Goal: Communication & Community: Answer question/provide support

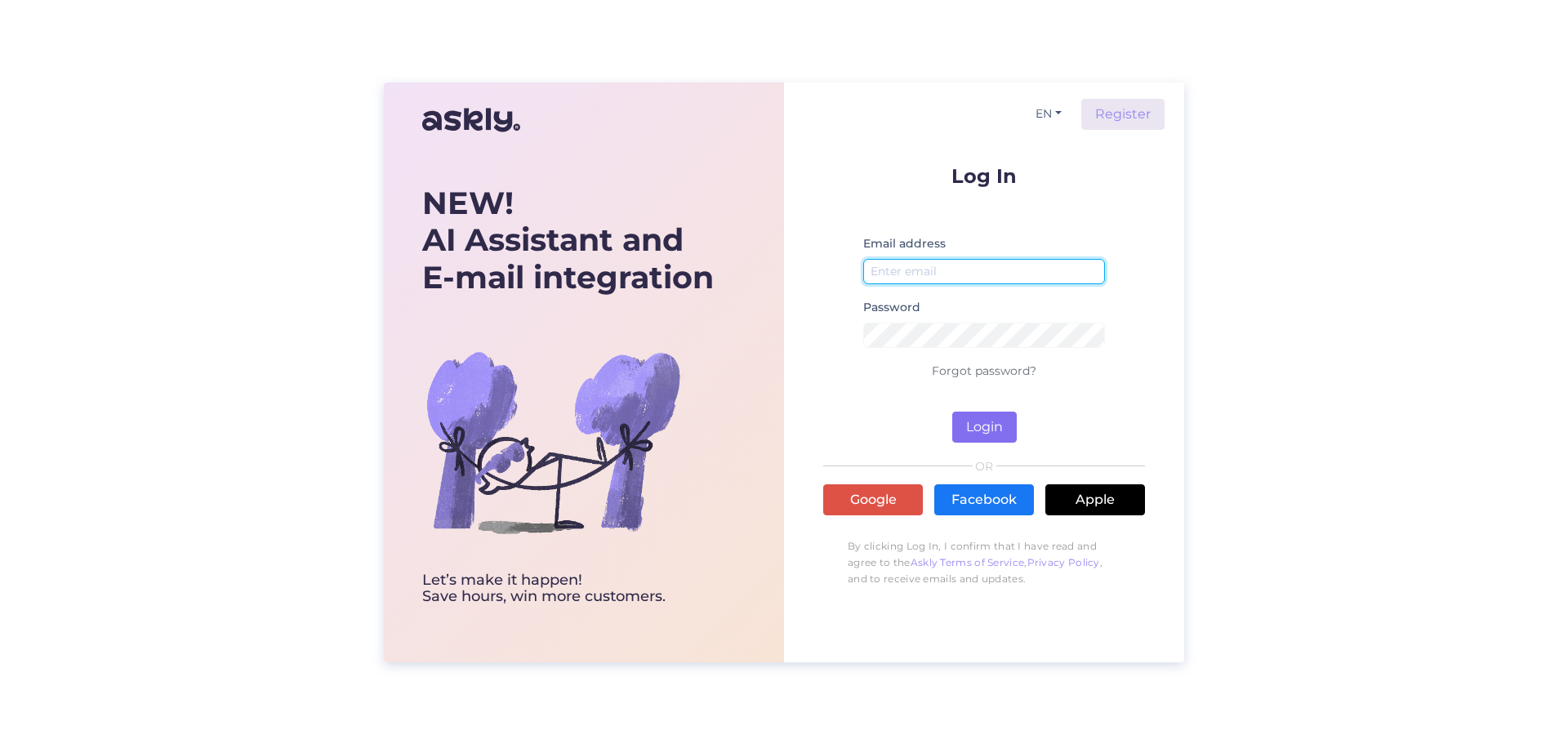
type input "[DOMAIN_NAME][EMAIL_ADDRESS][DOMAIN_NAME]"
click at [1008, 428] on button "Login" at bounding box center [984, 427] width 64 height 31
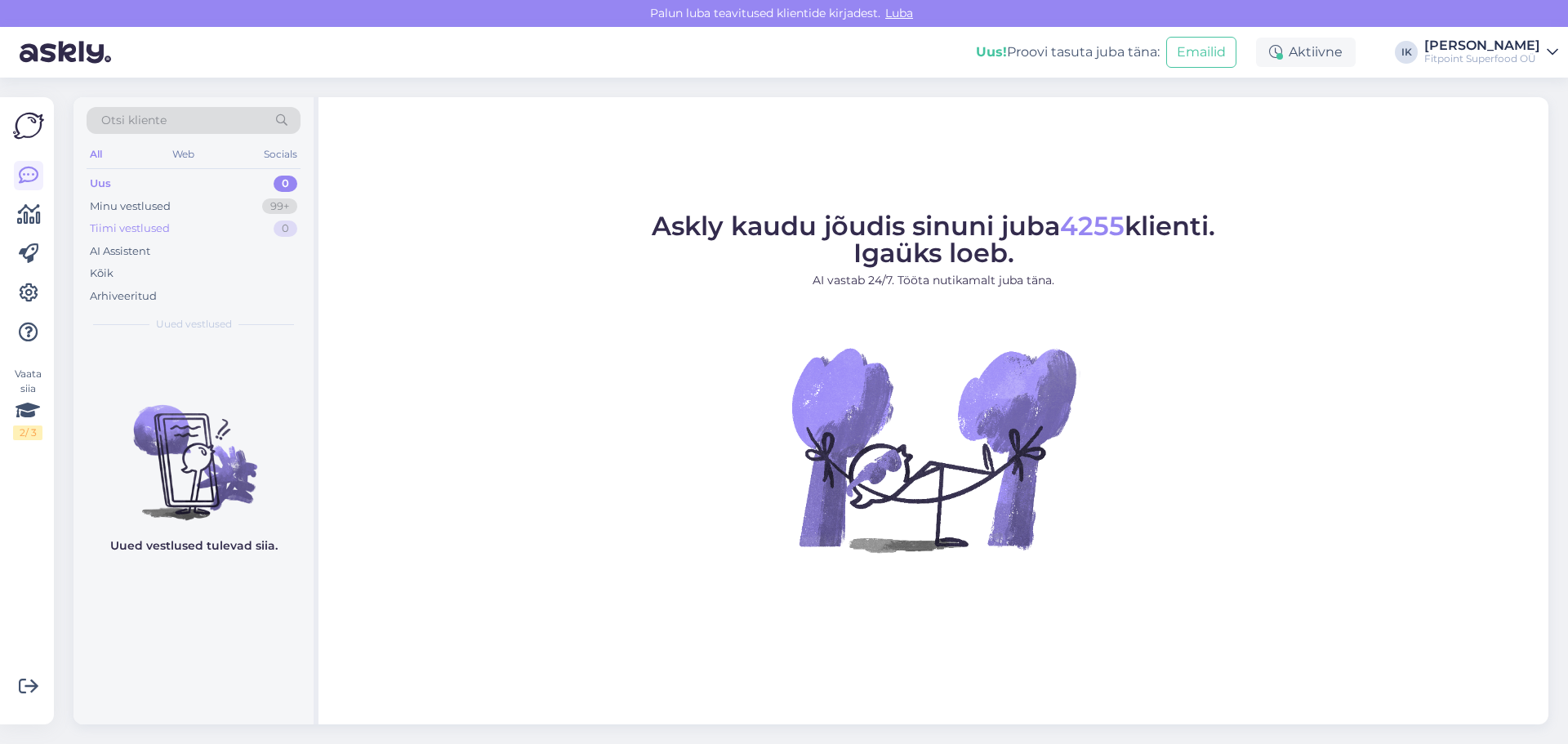
click at [168, 226] on div "Tiimi vestlused" at bounding box center [130, 229] width 80 height 16
click at [171, 196] on div "Minu vestlused 99+" at bounding box center [194, 207] width 214 height 23
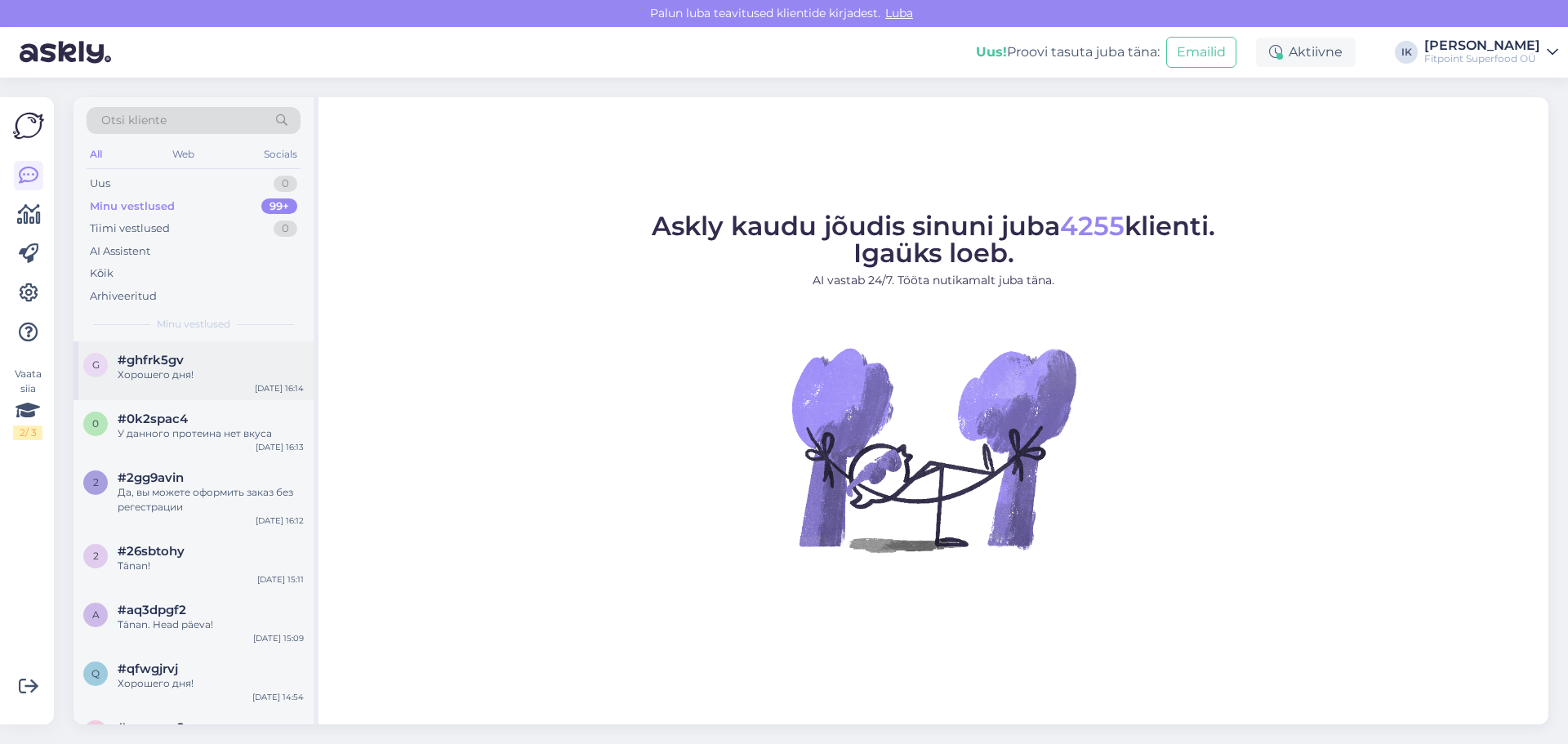
click at [203, 380] on div "Хорошего дня!" at bounding box center [211, 375] width 187 height 14
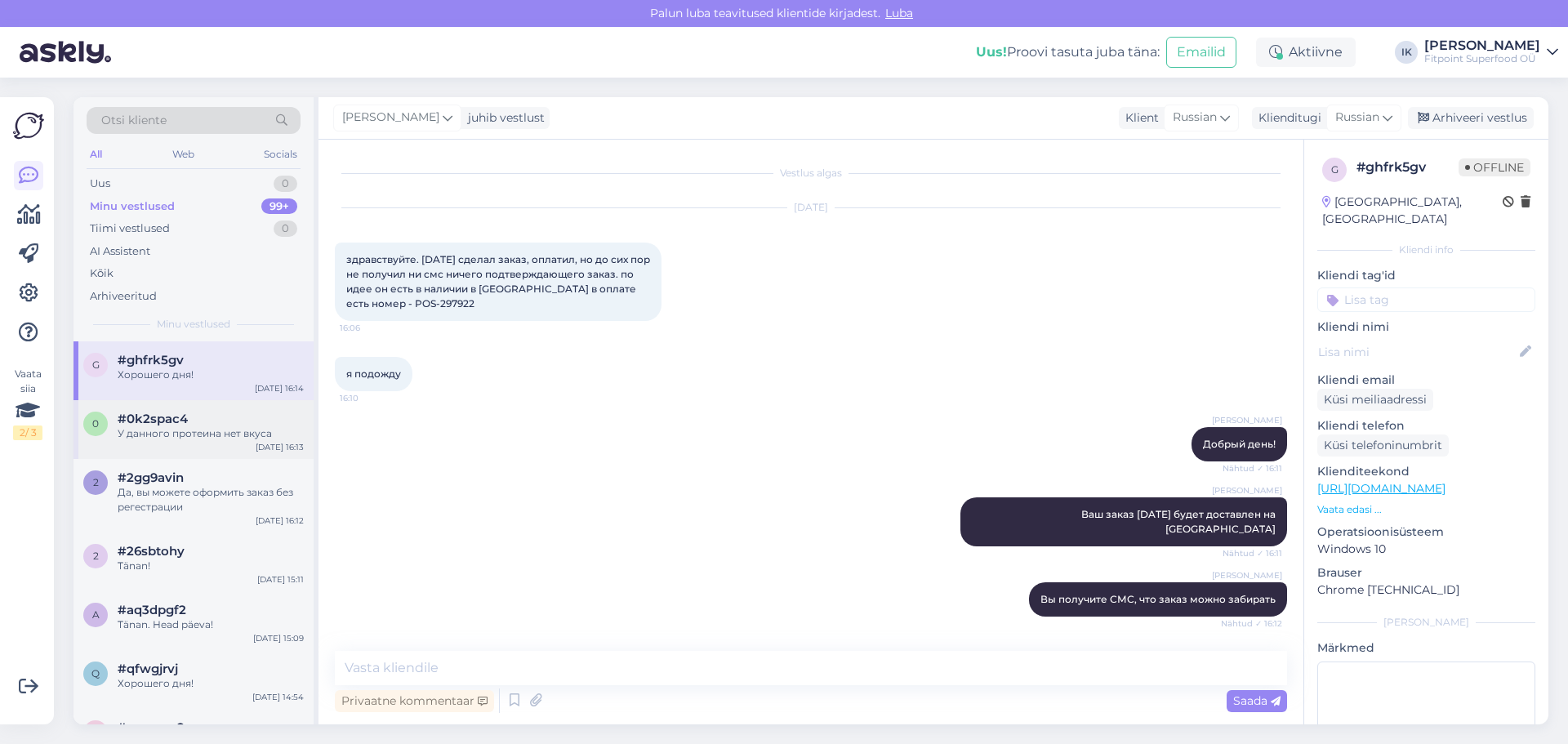
click at [192, 427] on div "У данного протеина нет вкуса" at bounding box center [211, 433] width 187 height 14
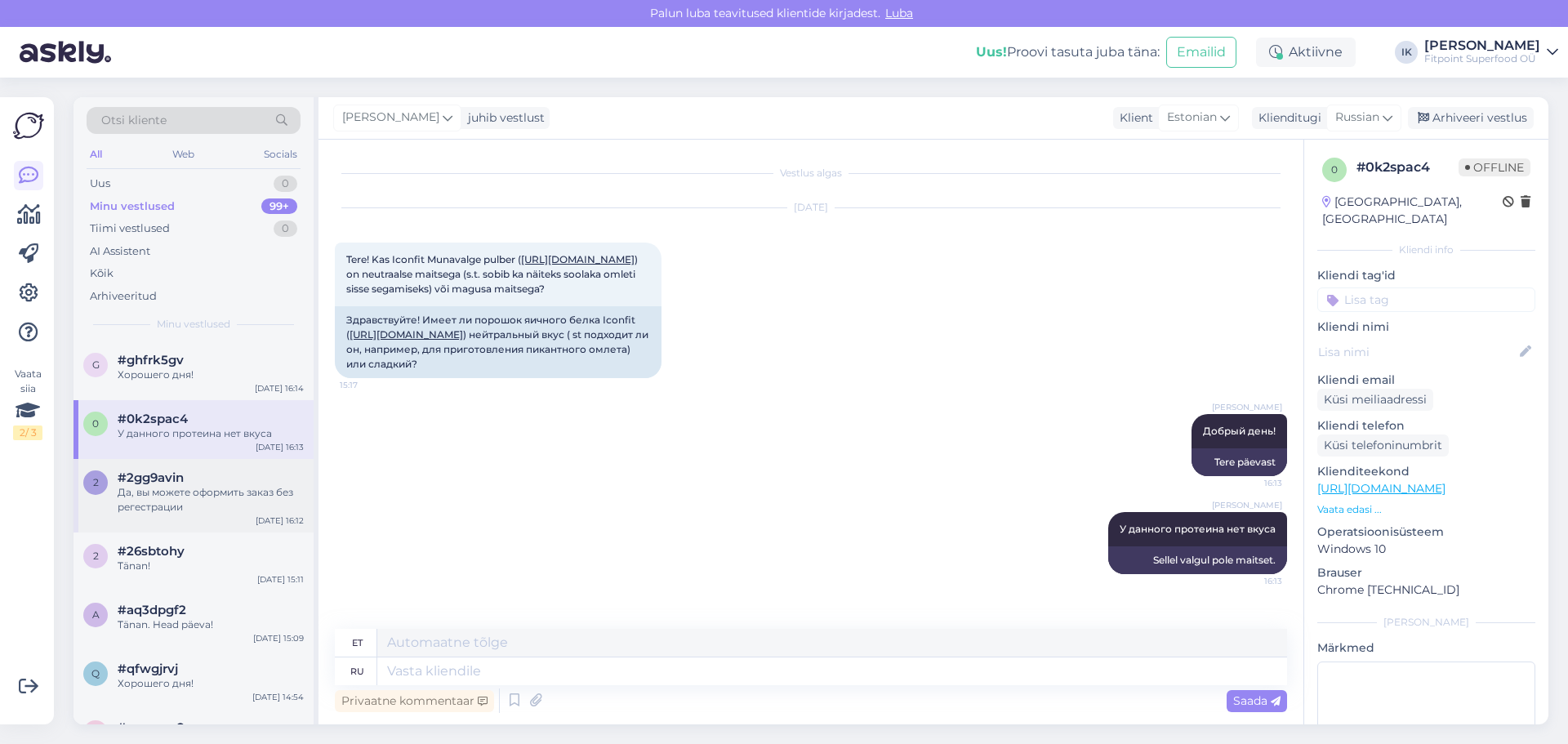
click at [215, 505] on div "Да, вы можете оформить заказ без регестрации" at bounding box center [211, 499] width 187 height 29
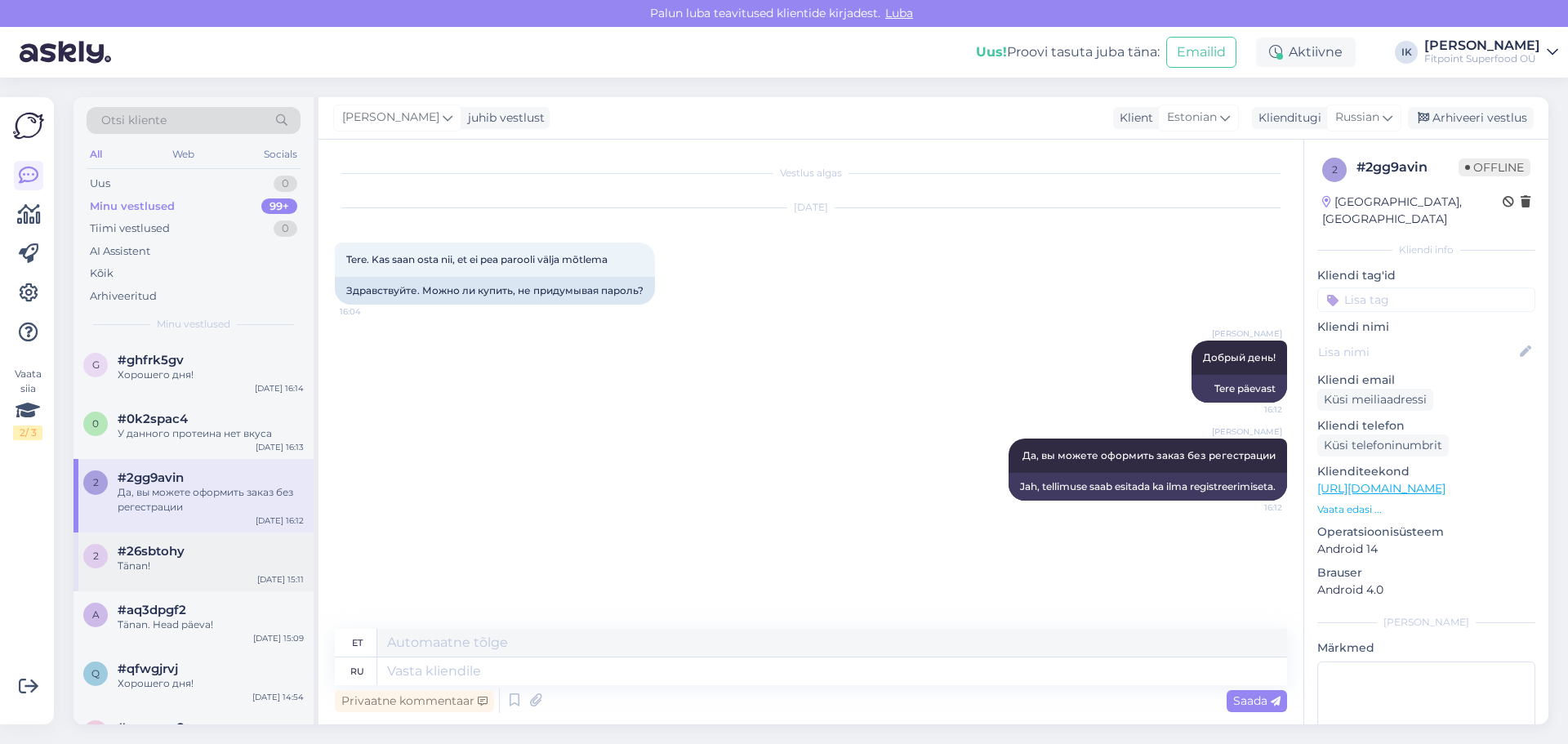
click at [266, 547] on div "#26sbtohy" at bounding box center [211, 551] width 187 height 14
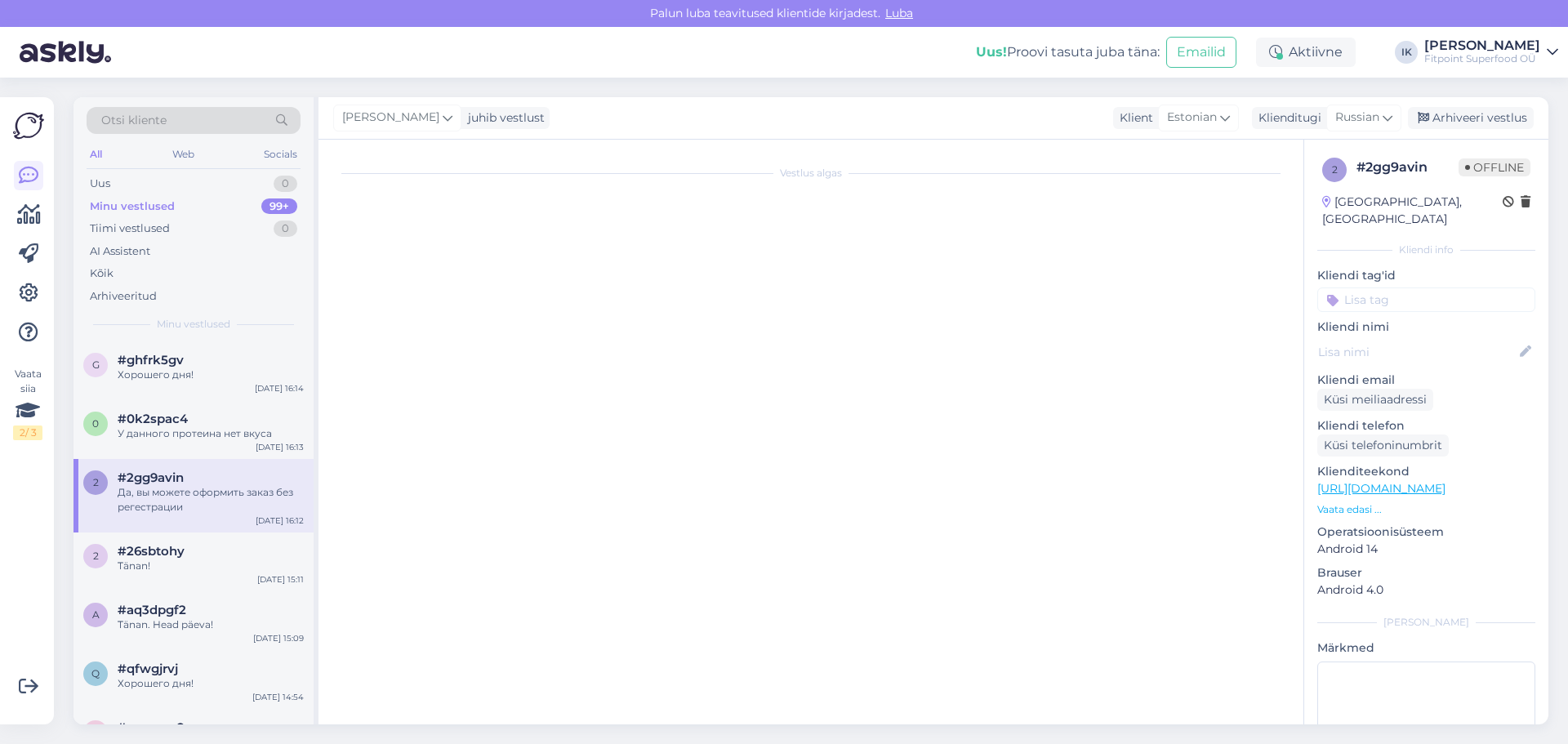
scroll to position [46, 0]
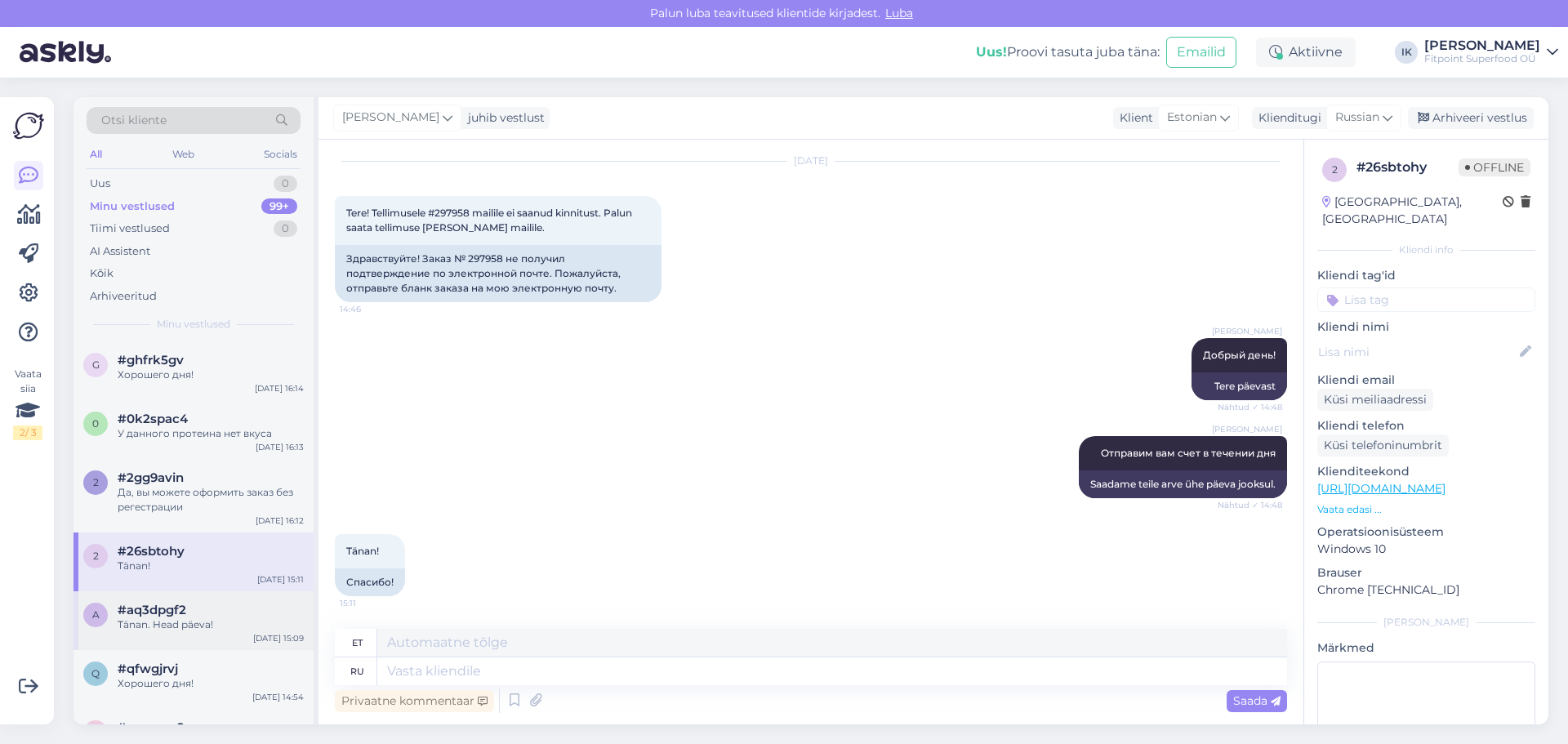
click at [246, 607] on div "#aq3dpgf2" at bounding box center [211, 610] width 187 height 14
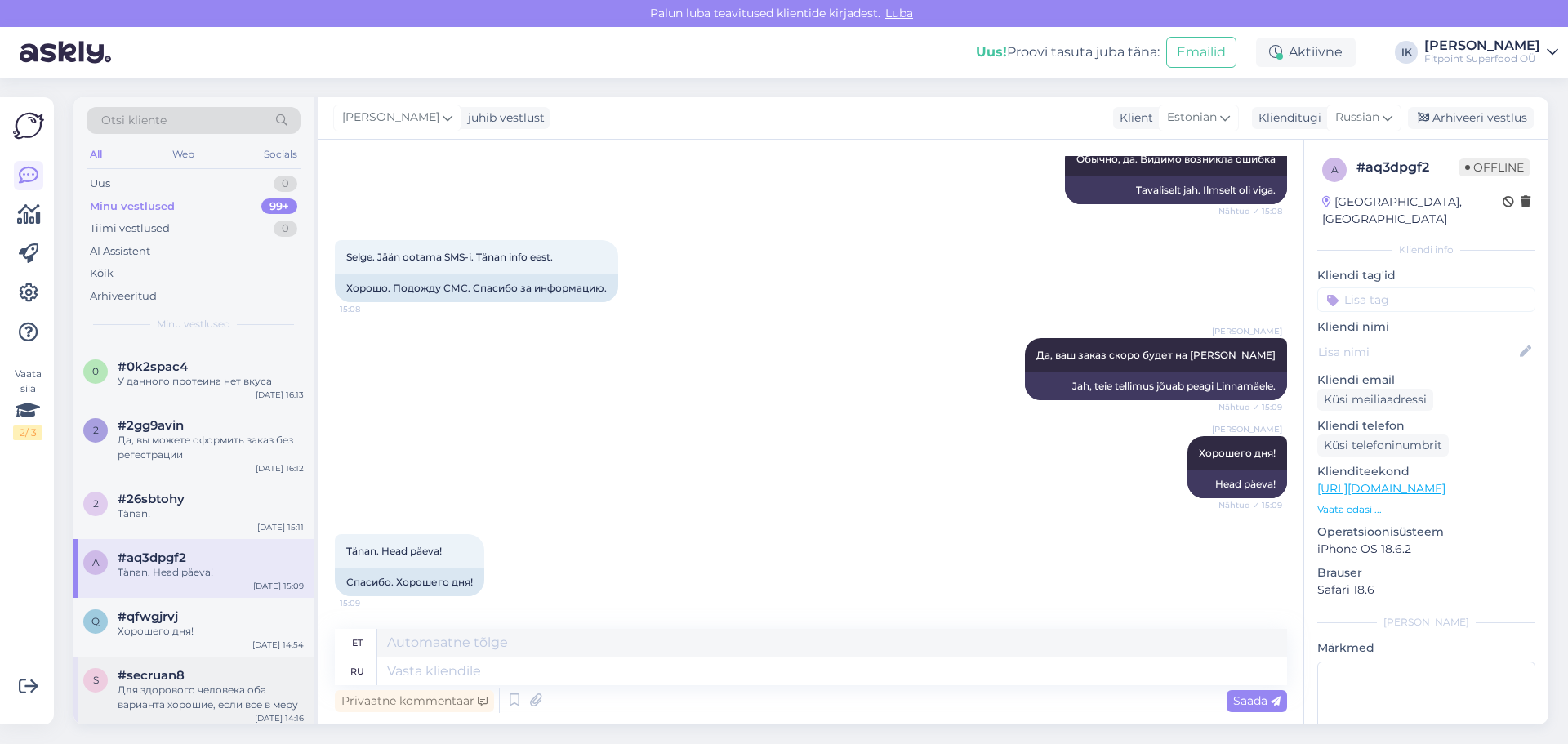
scroll to position [81, 0]
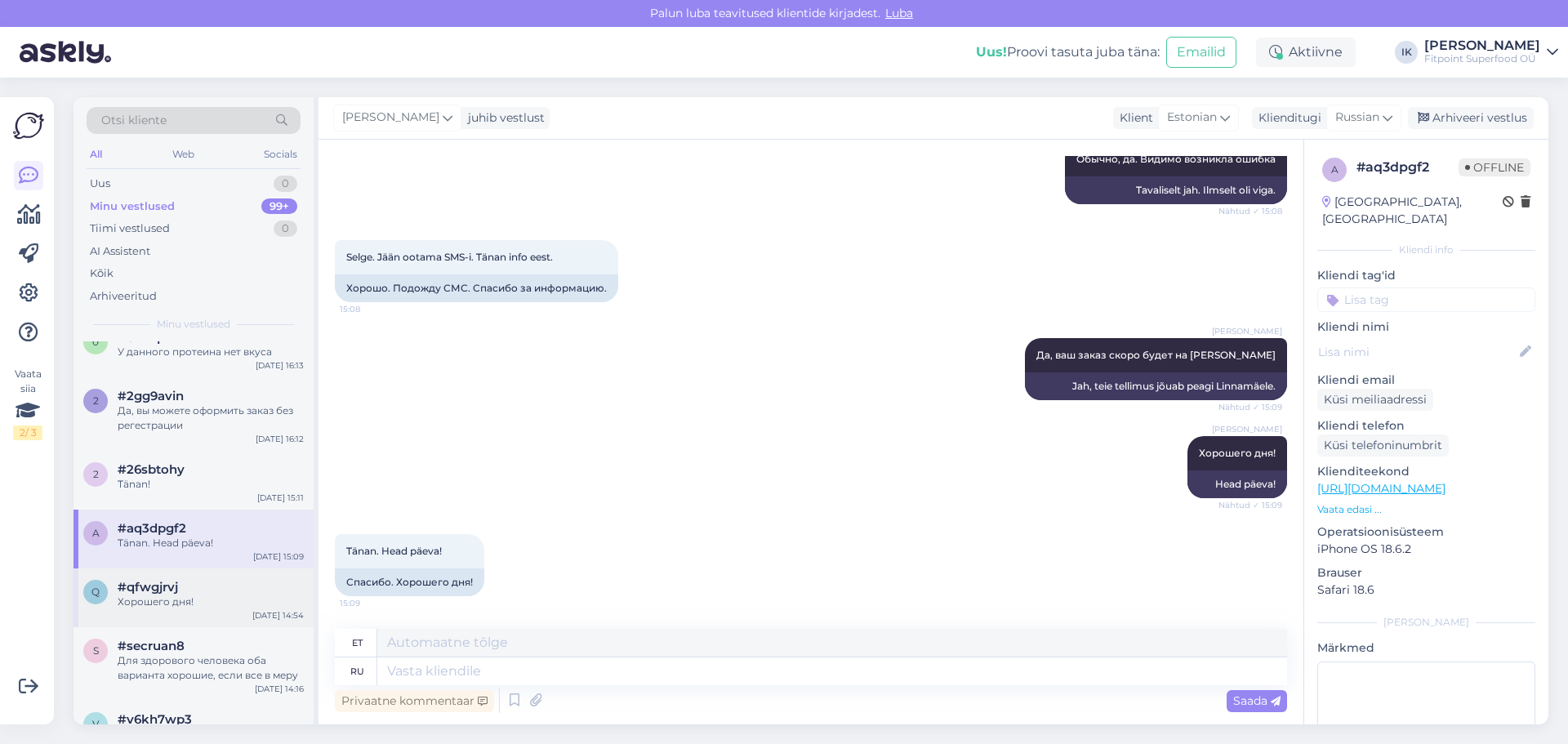
click at [211, 606] on div "Хорошего дня!" at bounding box center [211, 602] width 187 height 14
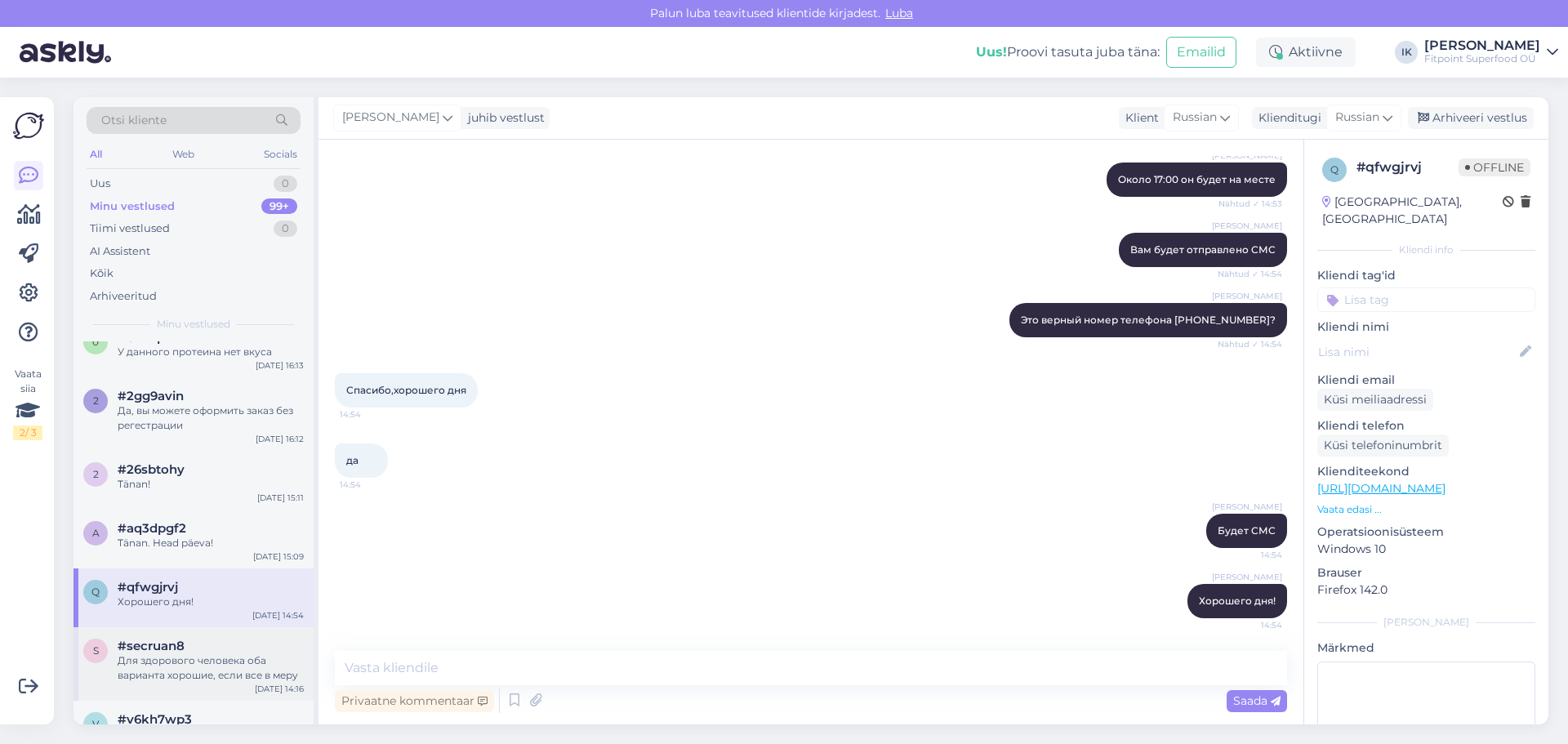
click at [213, 638] on div "s #secruan8 Для здорового человека оба варианта хорошие, если все в меру [DATE]…" at bounding box center [193, 664] width 240 height 73
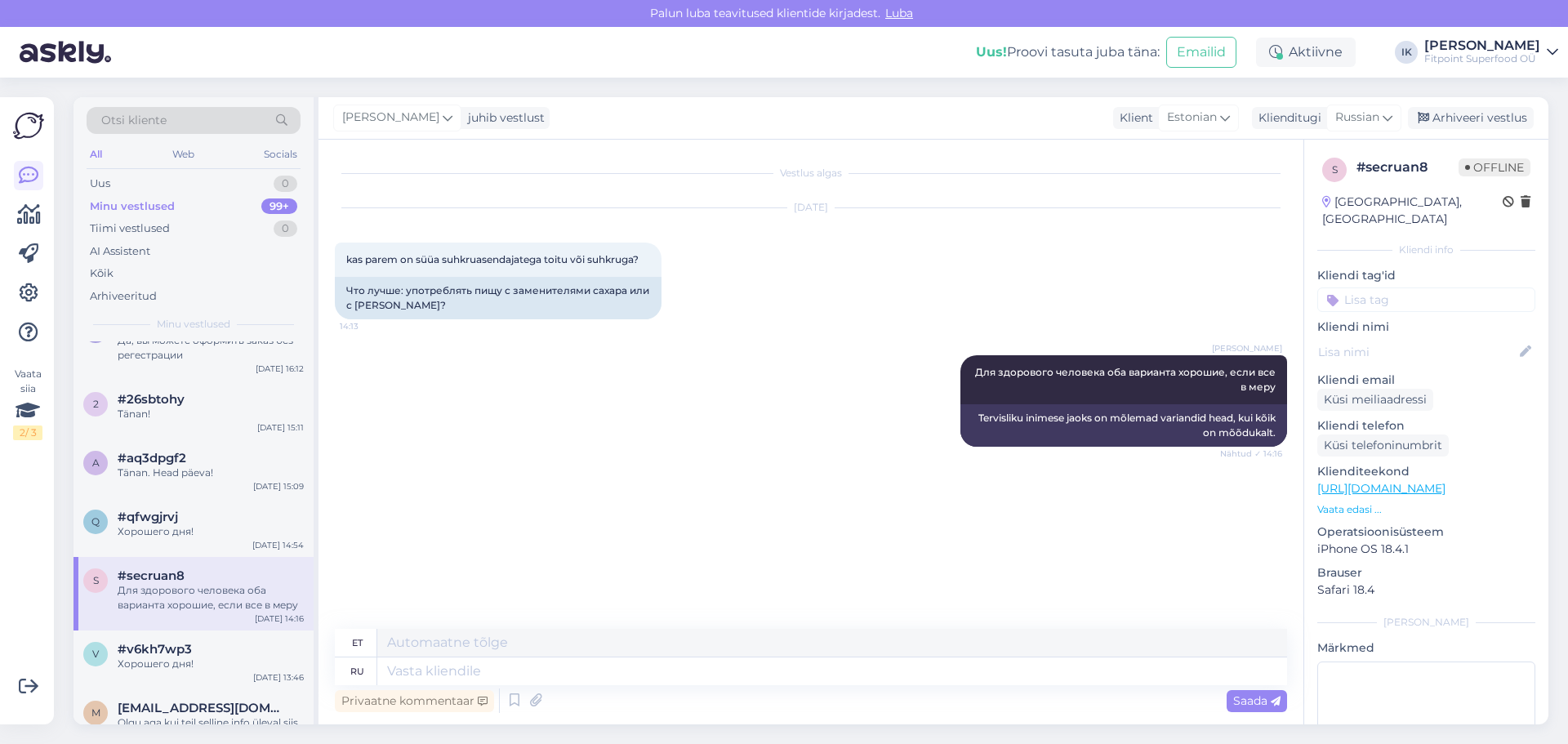
scroll to position [245, 0]
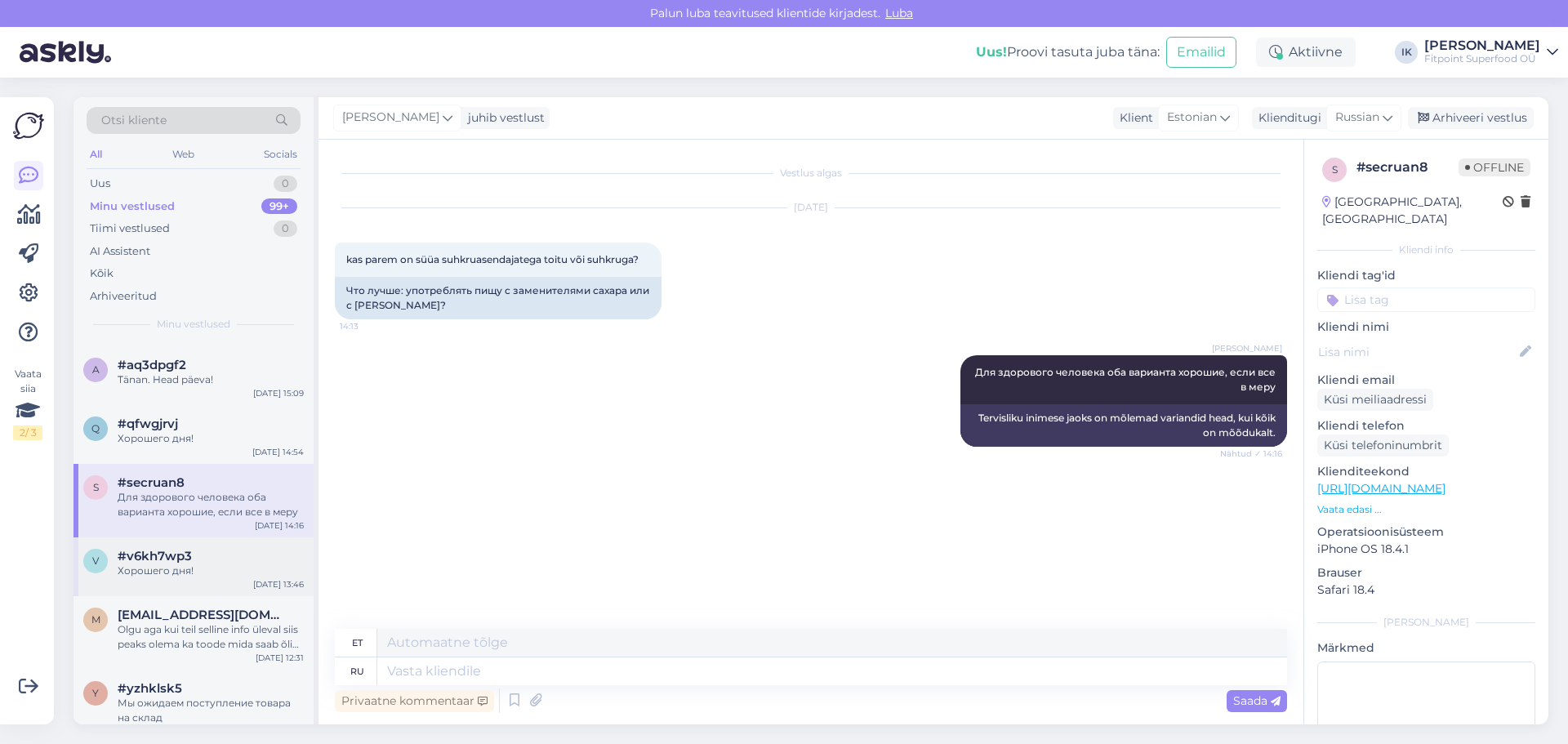
click at [227, 581] on div "v #v6kh7wp3 Хорошего дня! [DATE] 13:46" at bounding box center [193, 567] width 240 height 59
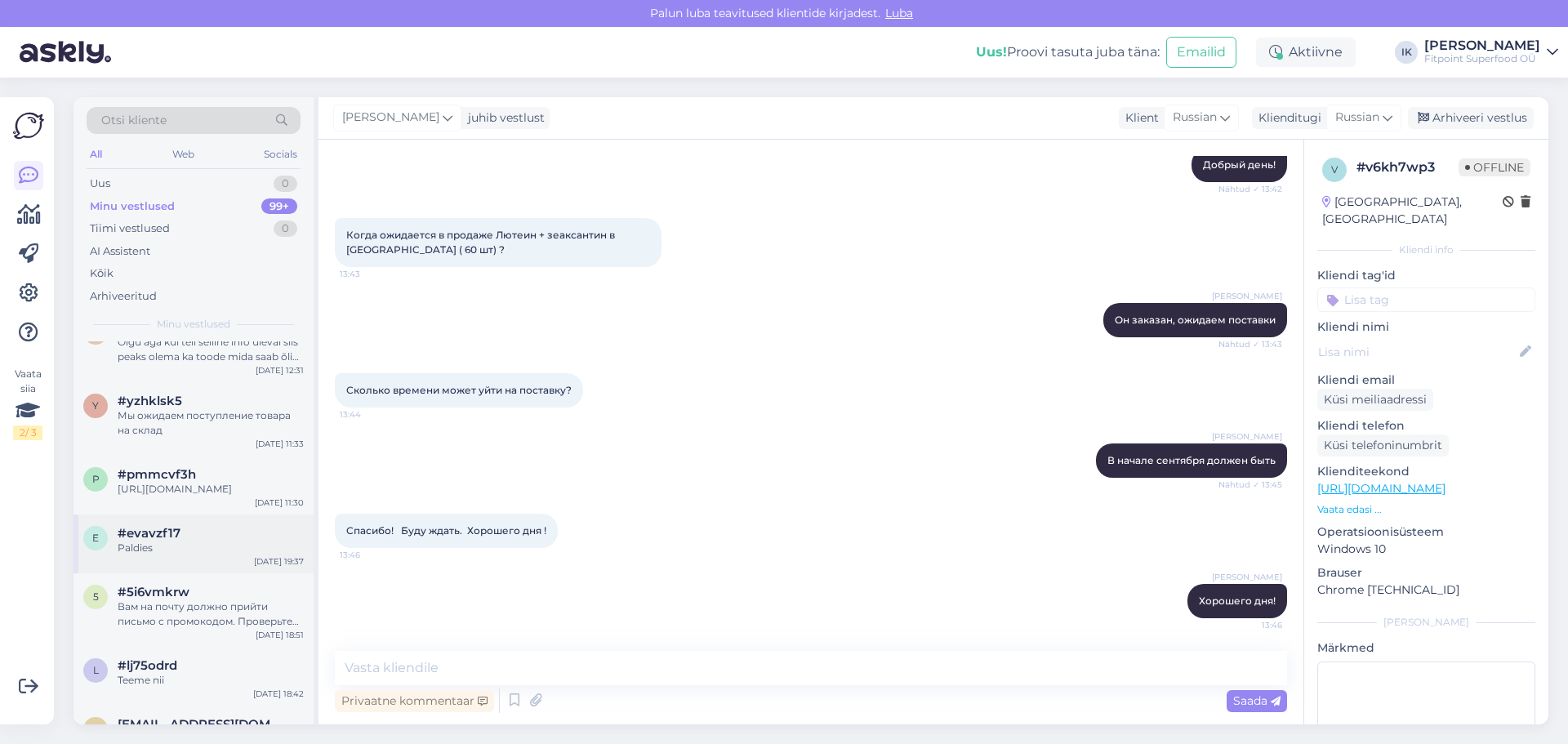
scroll to position [572, 0]
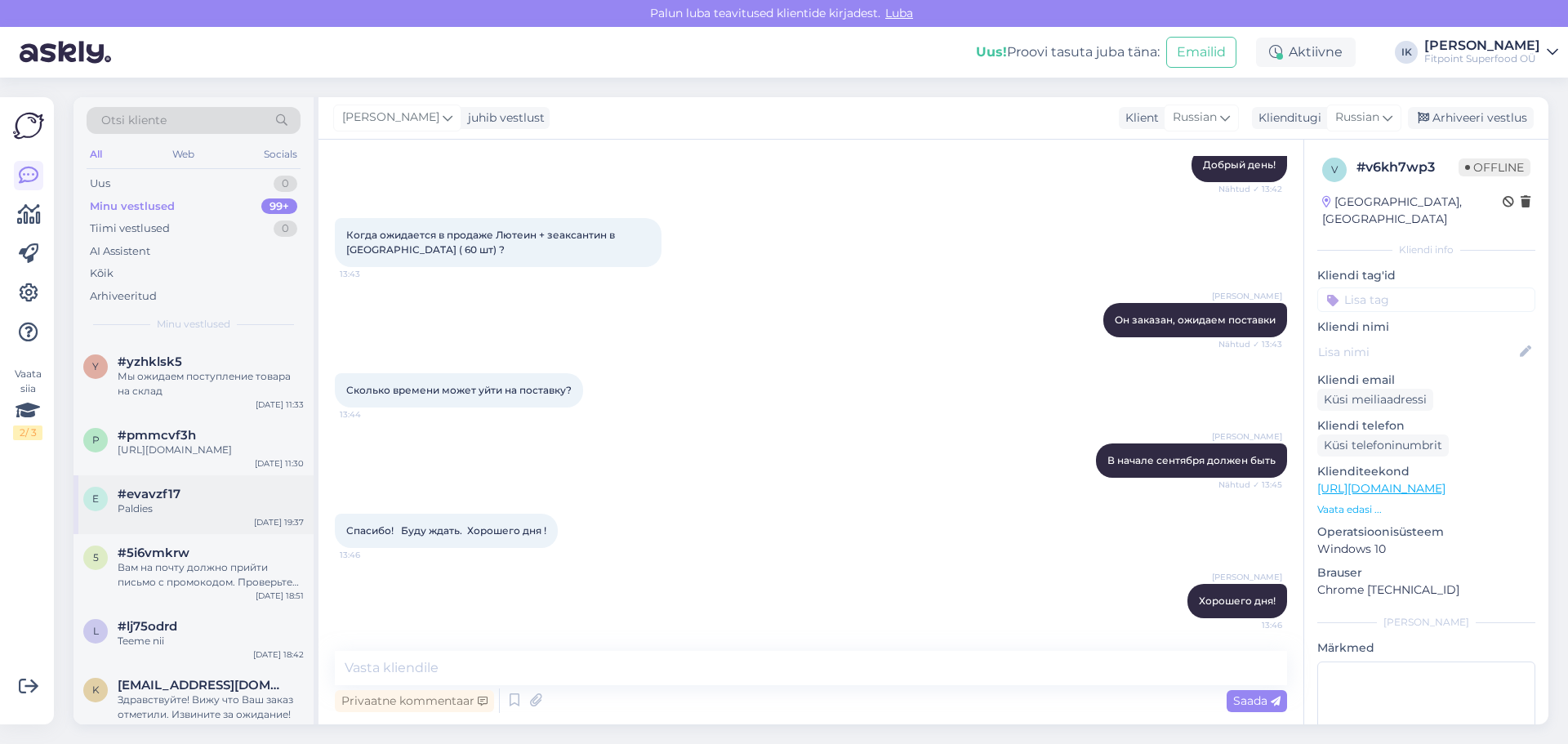
click at [239, 516] on div "Paldies" at bounding box center [211, 509] width 187 height 14
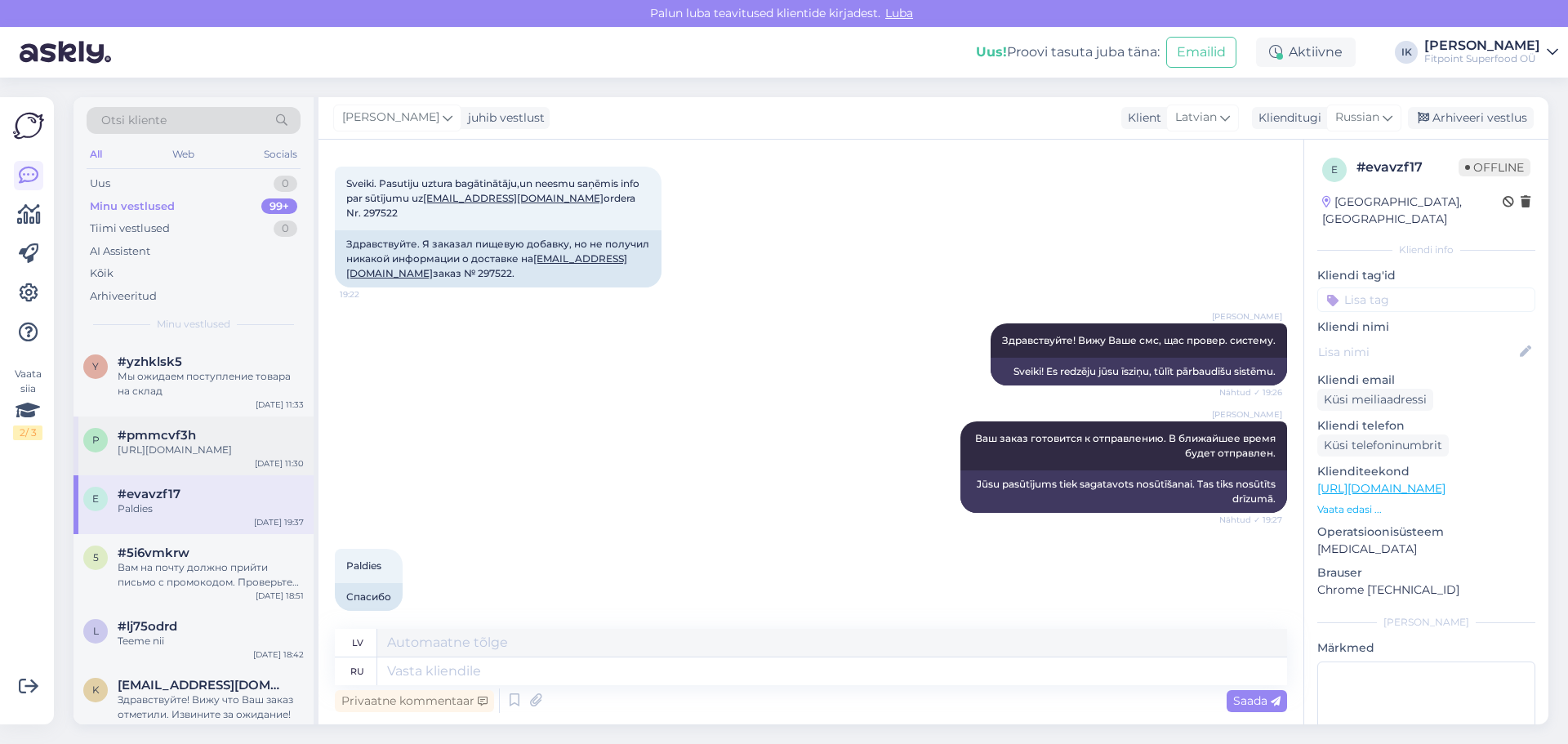
click at [209, 475] on div "p #pmmcvf3h [URL][DOMAIN_NAME] [DATE] 11:30" at bounding box center [193, 446] width 240 height 59
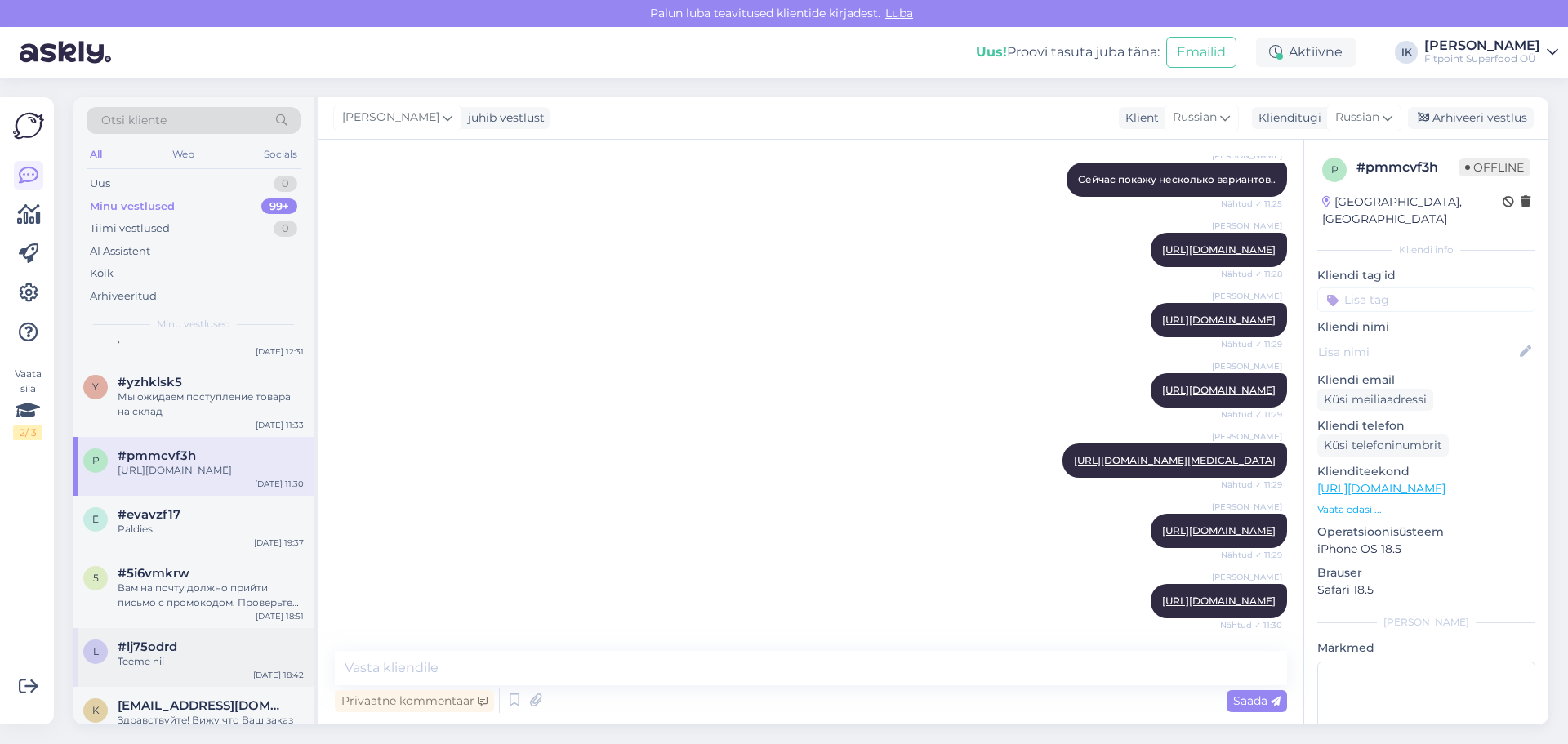
scroll to position [654, 0]
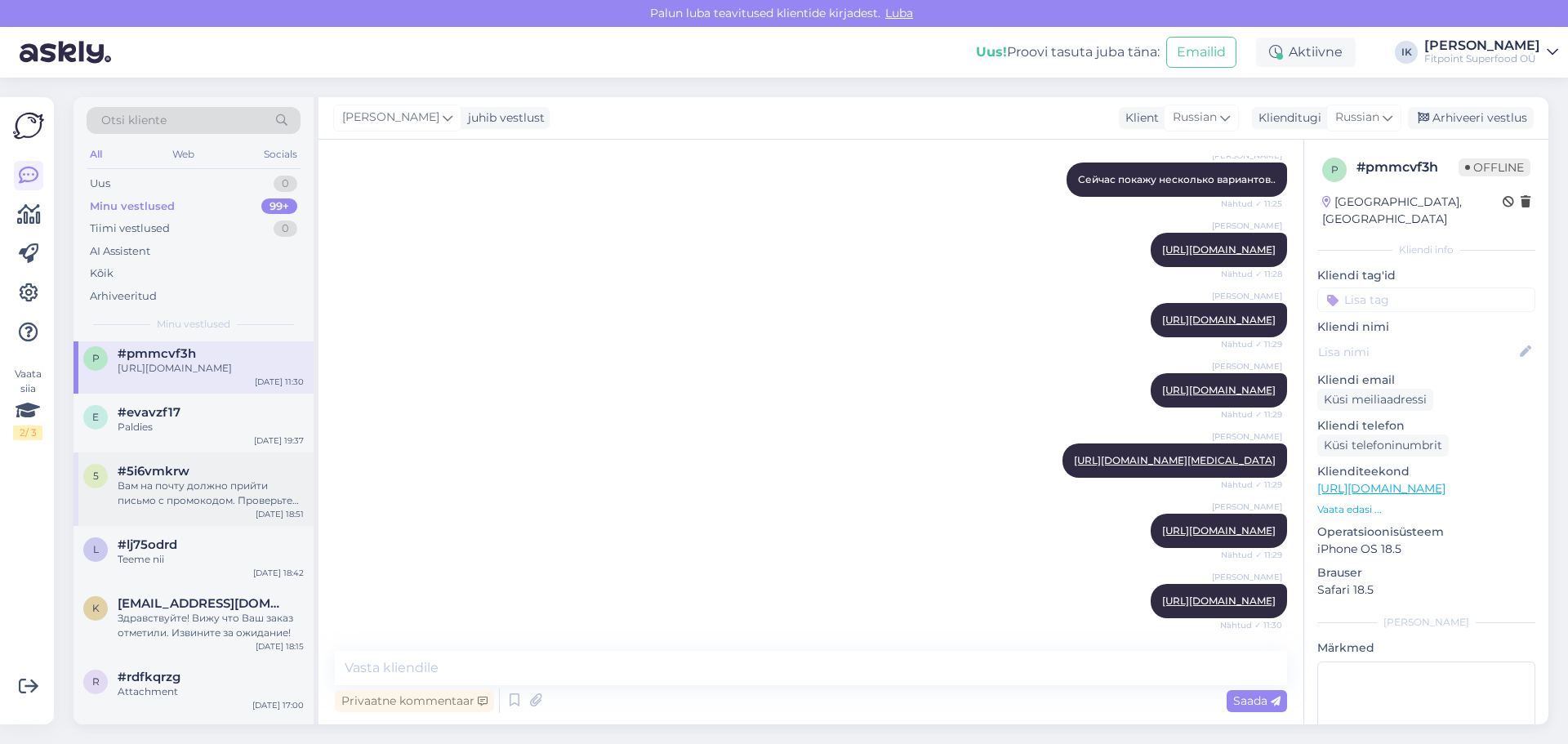
click at [227, 497] on div "Вам на почту должно прийти письмо с промокодом. Проверьте обязательно спам." at bounding box center [211, 493] width 187 height 29
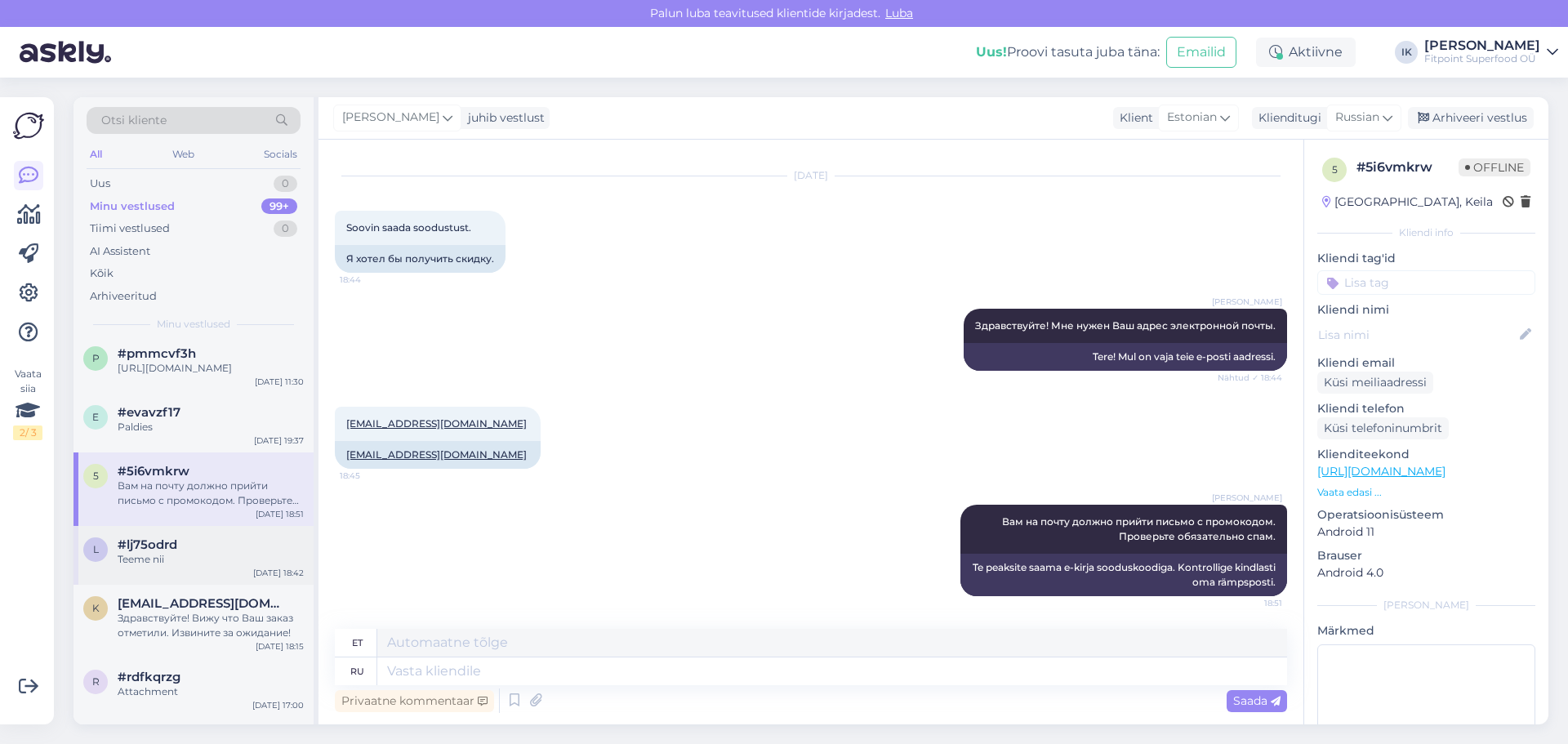
click at [234, 567] on div "Teeme nii" at bounding box center [211, 559] width 187 height 14
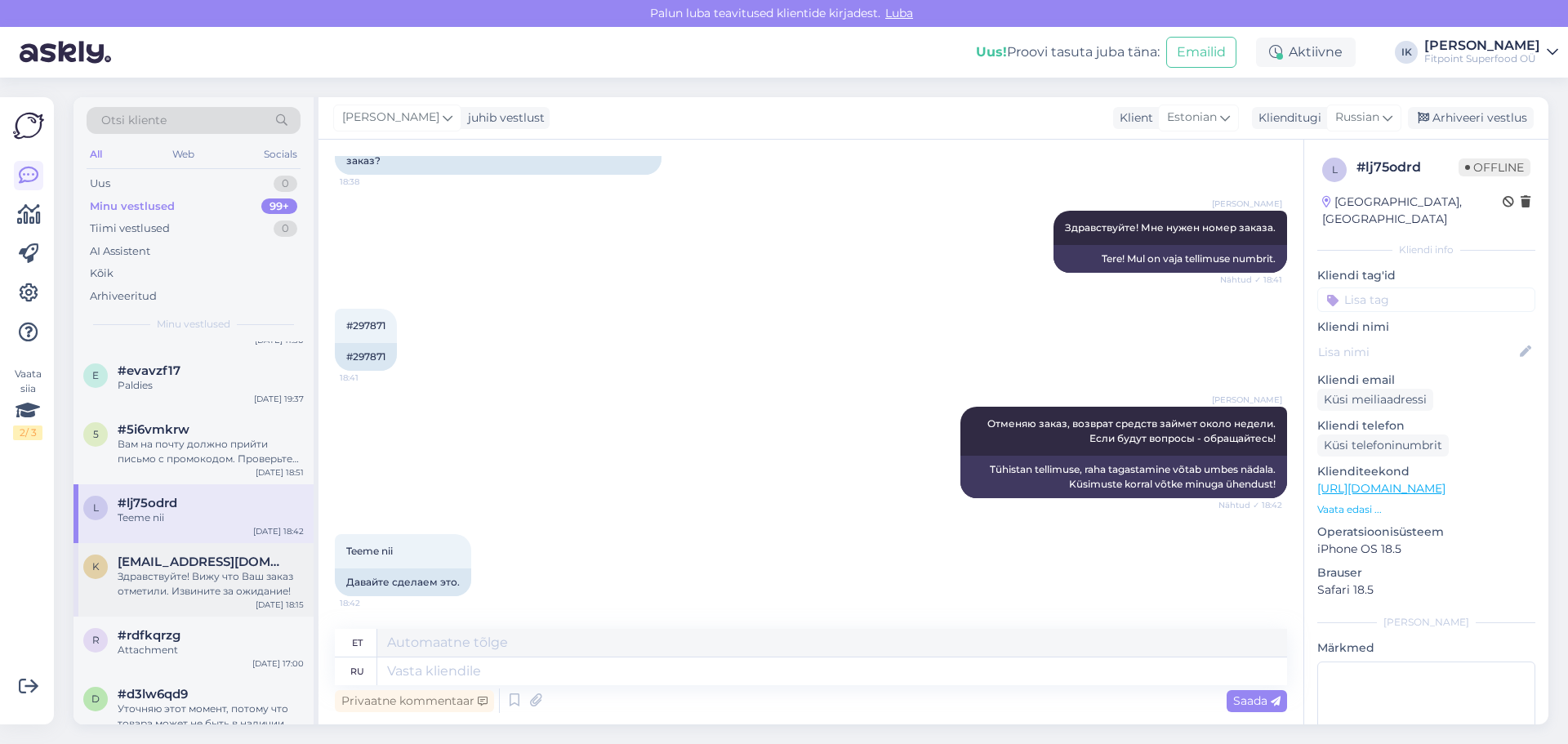
scroll to position [735, 0]
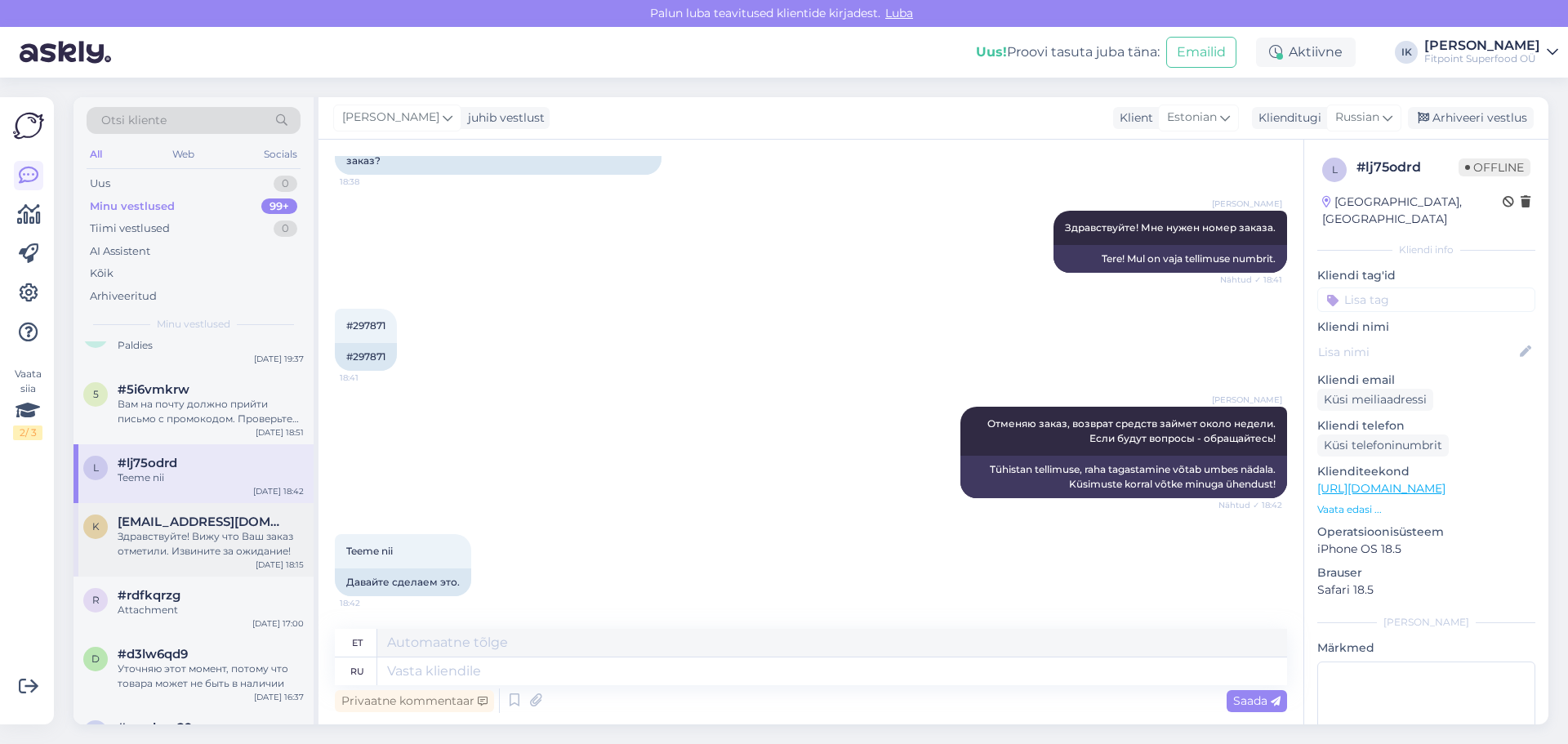
click at [206, 559] on div "Здравствуйте! Вижу что Ваш заказ отметили. Извините за ожидание!" at bounding box center [211, 544] width 187 height 29
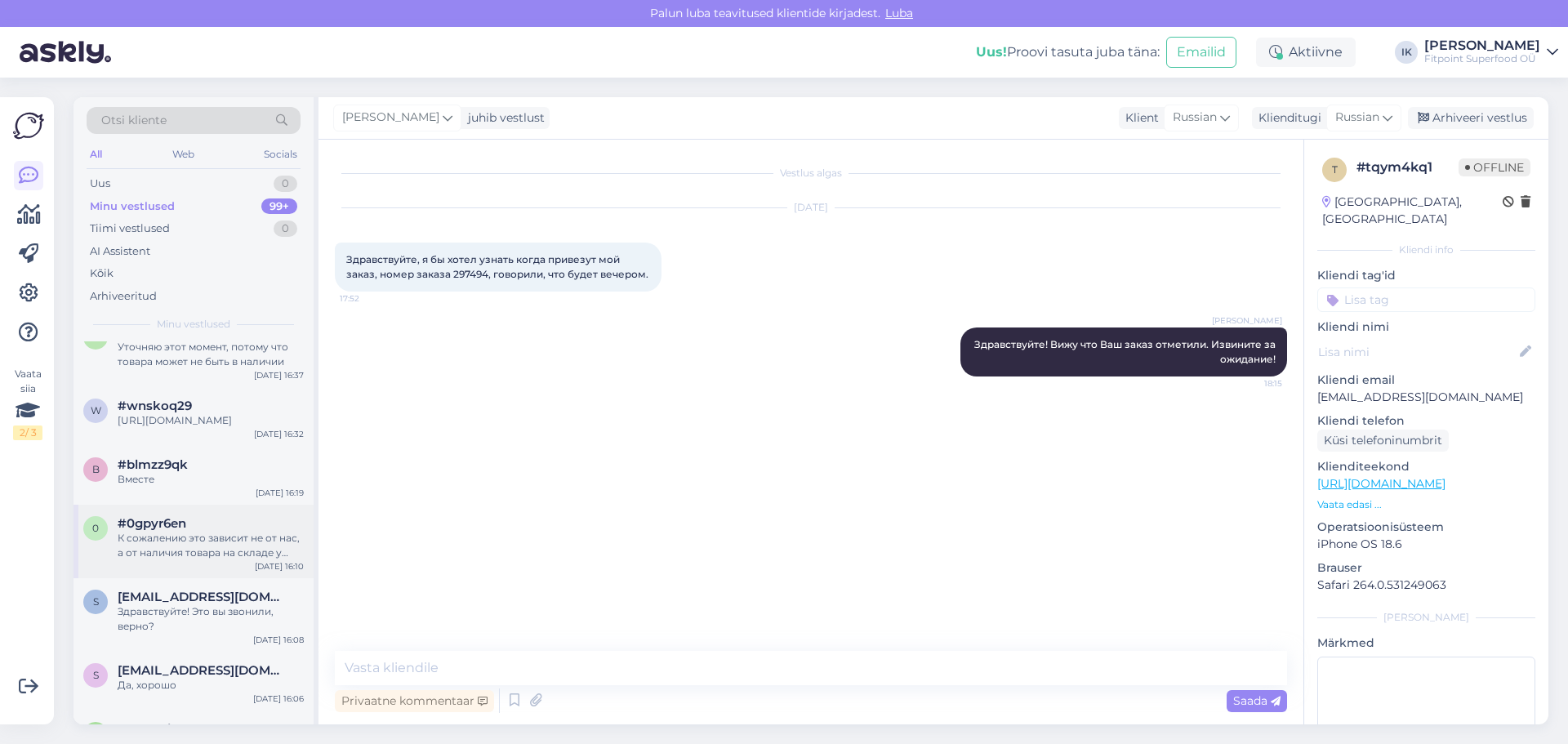
scroll to position [1143, 0]
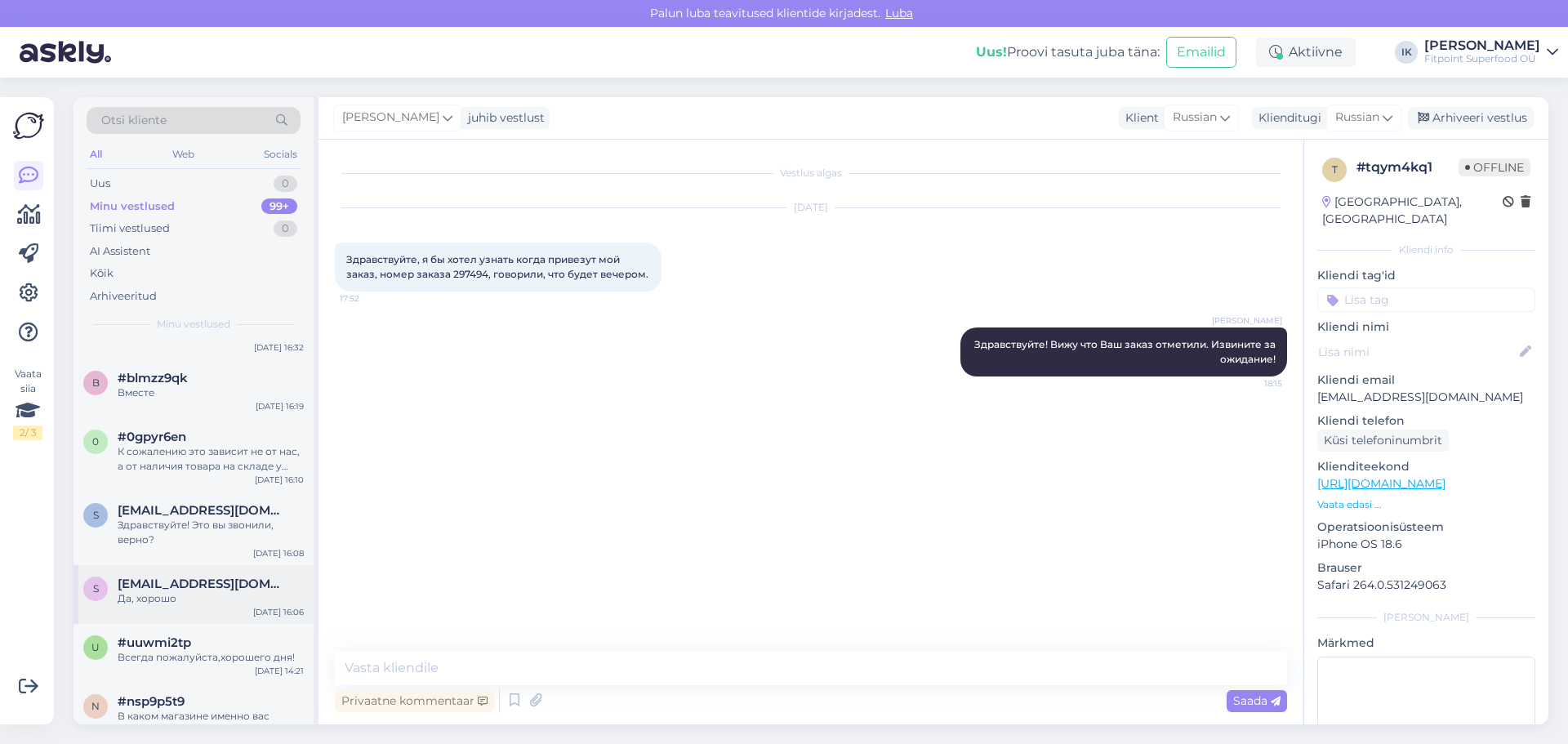
click at [210, 606] on div "Да, хорошо" at bounding box center [211, 598] width 187 height 14
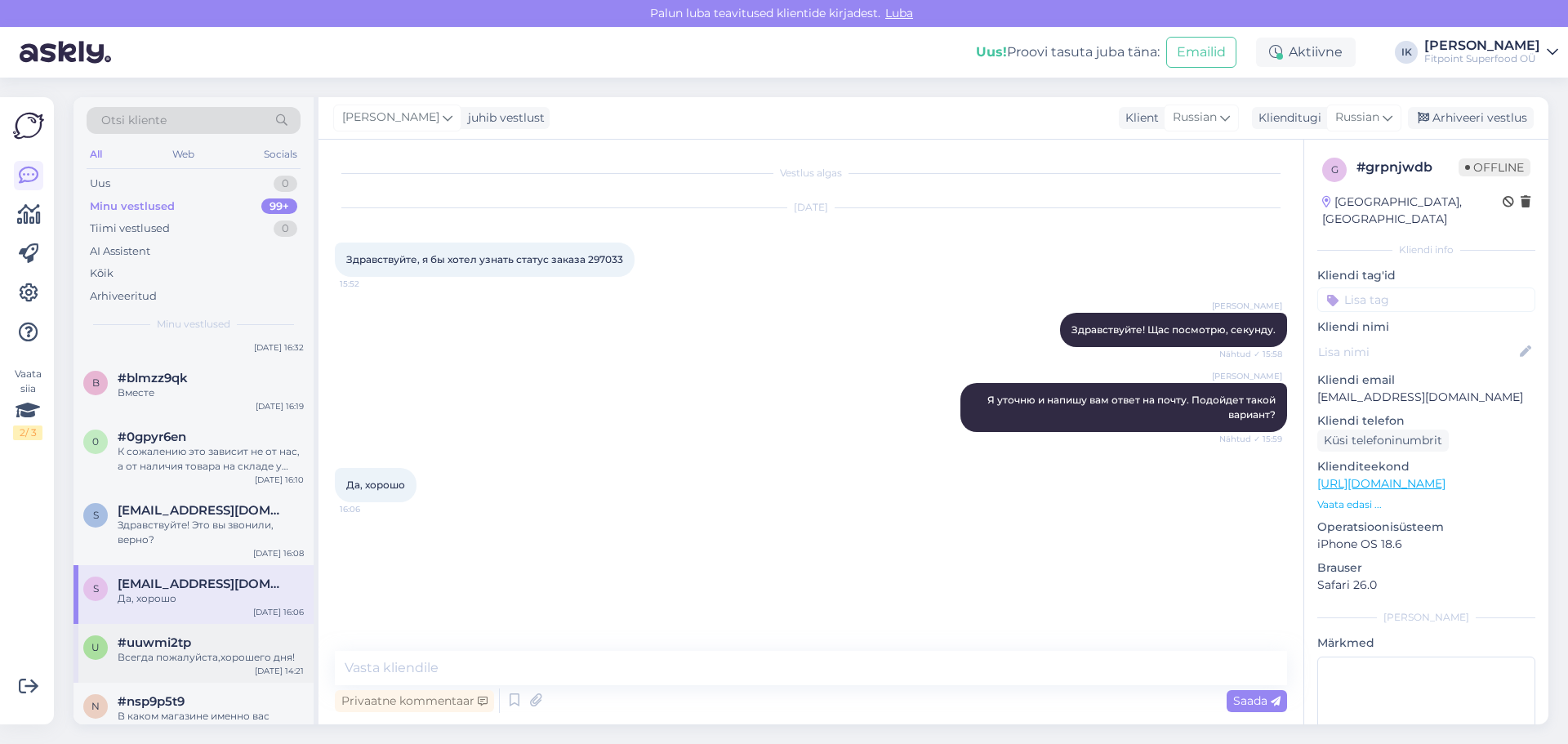
click at [234, 665] on div "Всегда пожалуйста,хорошего дня!" at bounding box center [211, 657] width 187 height 14
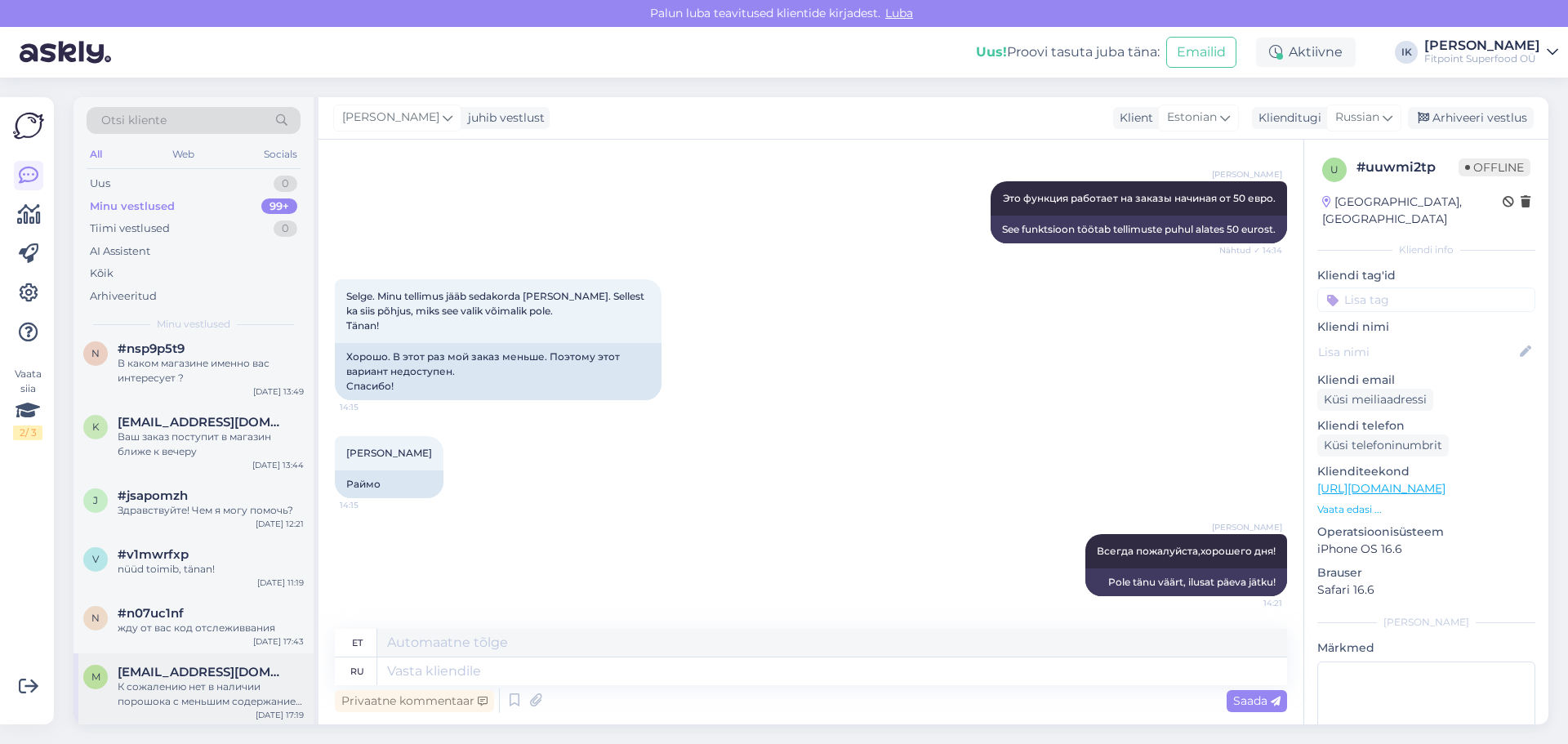
scroll to position [1552, 0]
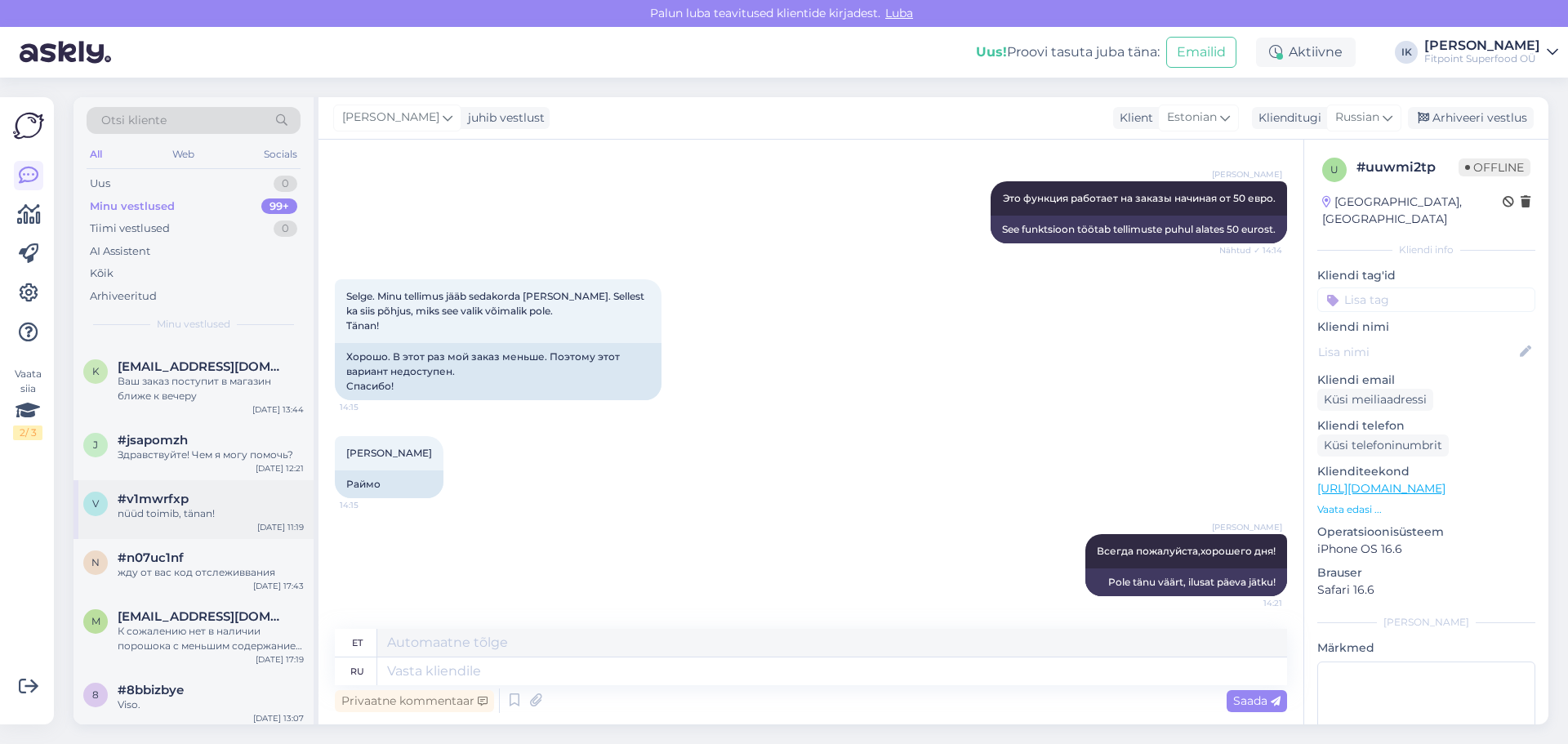
click at [234, 521] on div "nüüd toimib, tänan!" at bounding box center [211, 514] width 187 height 14
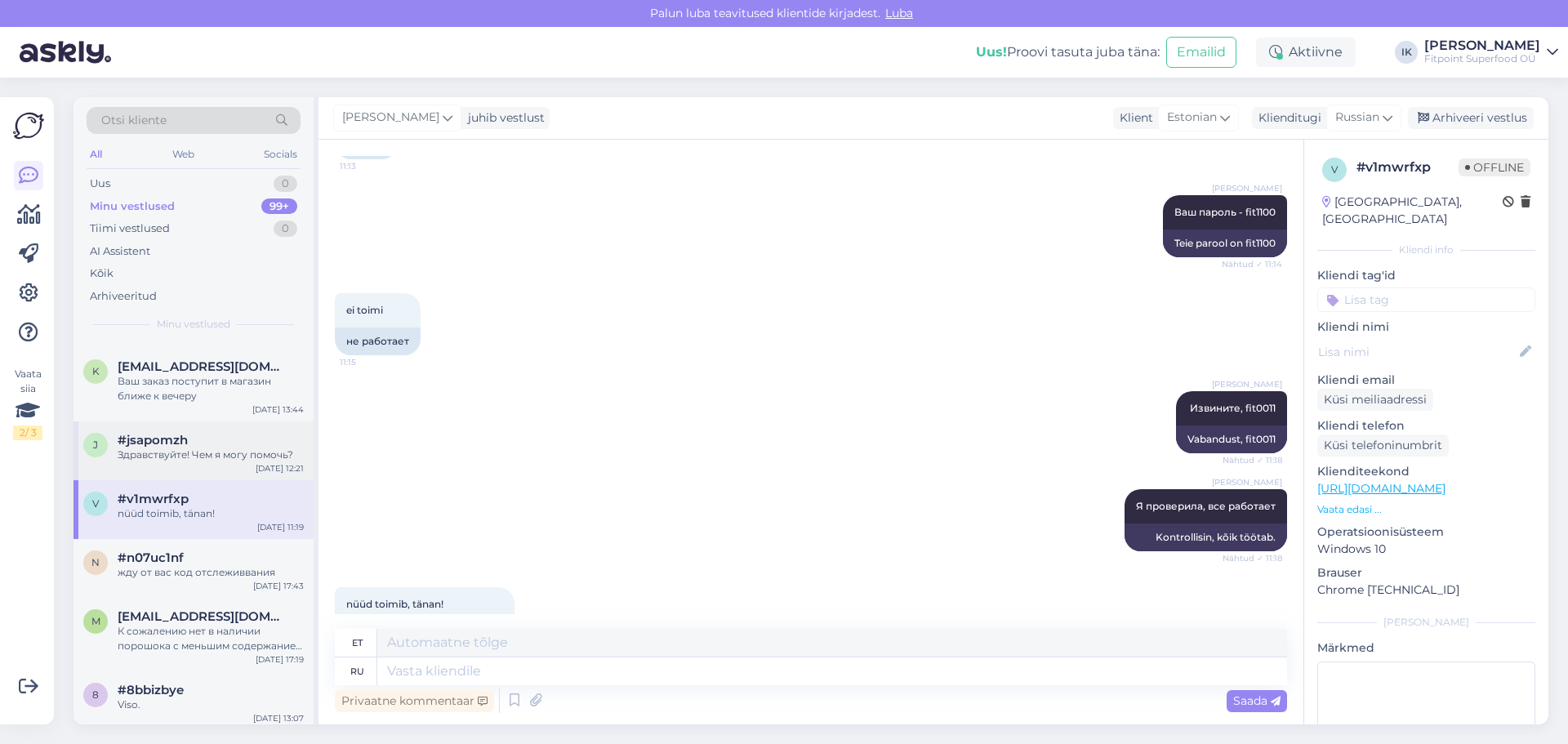
scroll to position [523, 0]
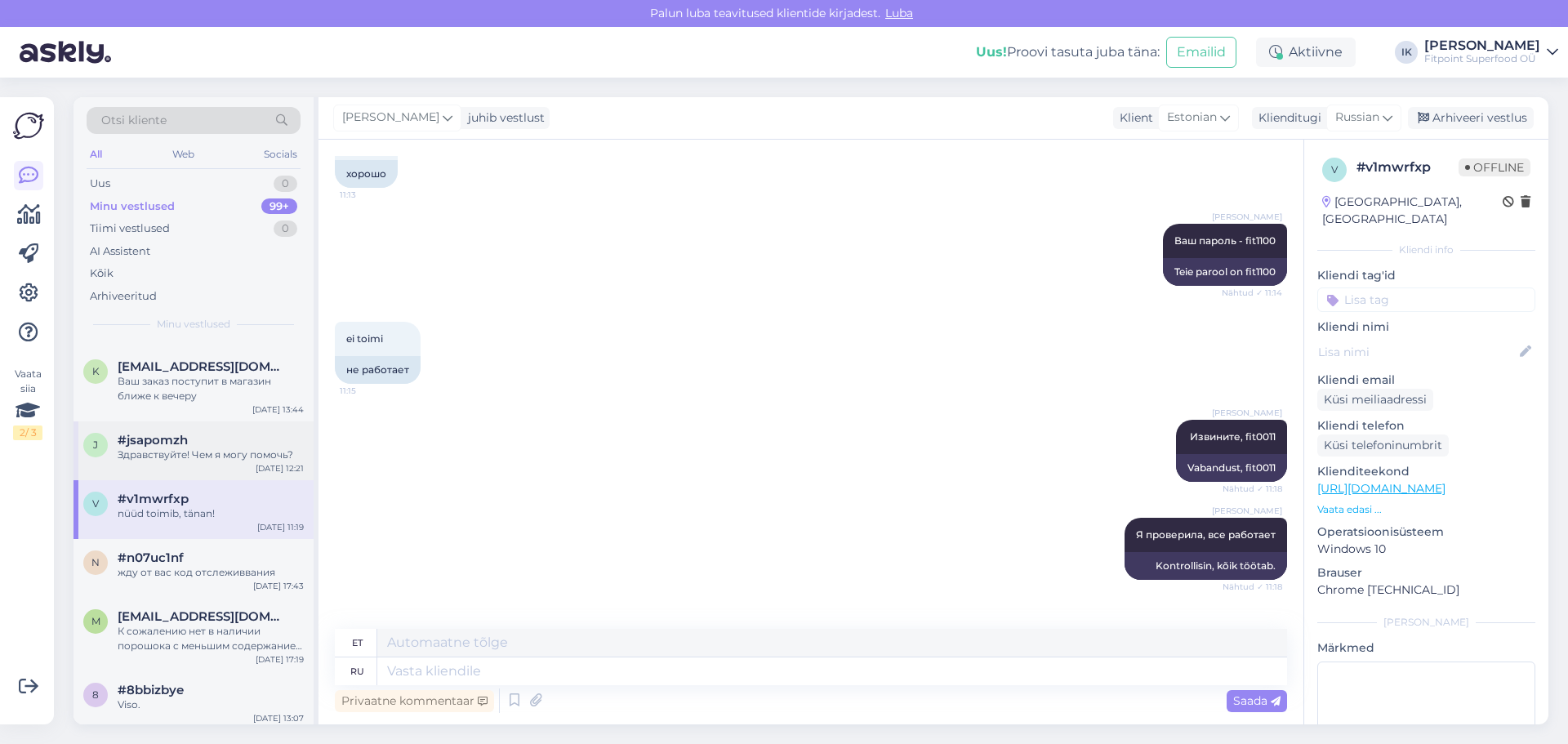
click at [212, 463] on div "Здравствуйте! Чем я могу помочь?" at bounding box center [211, 455] width 187 height 14
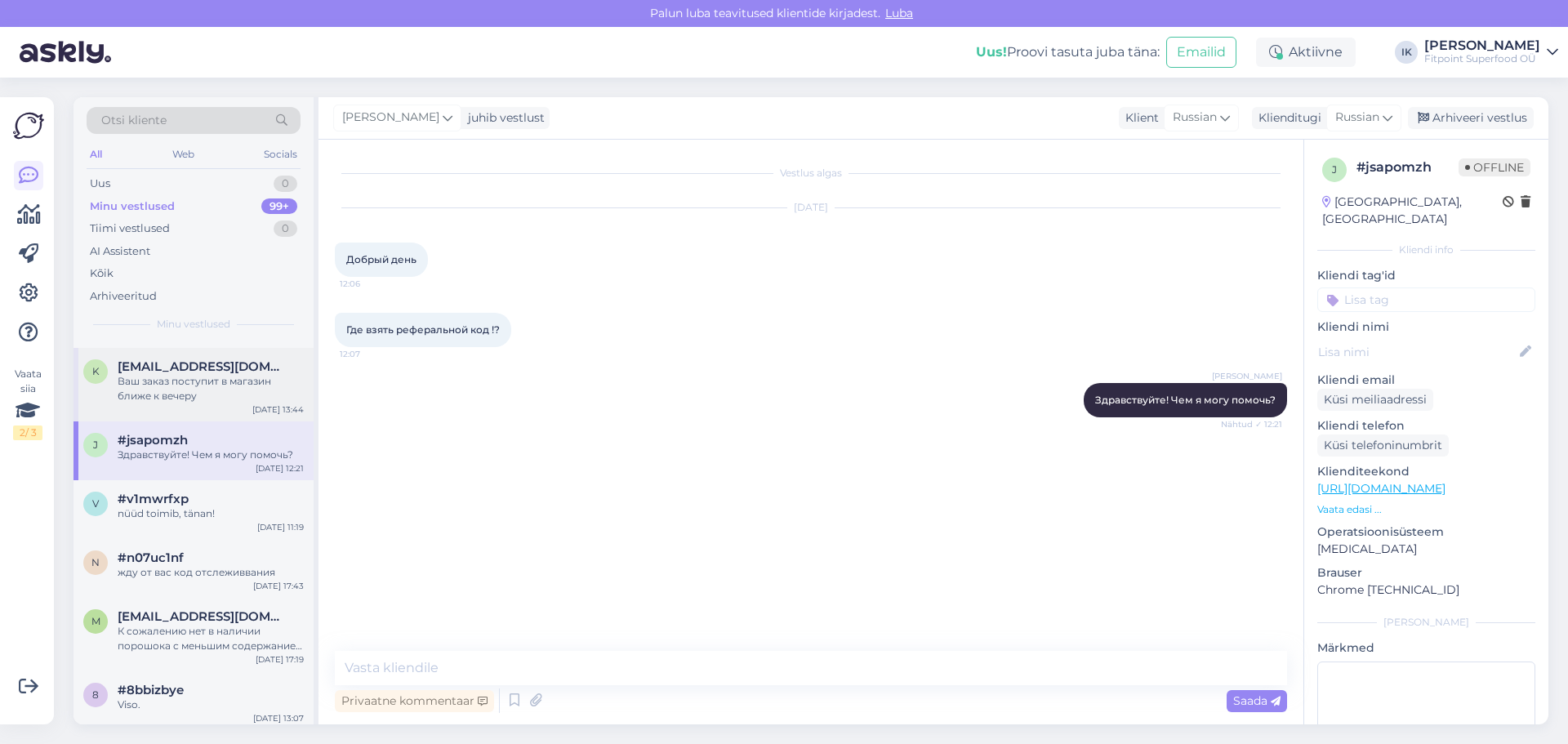
click at [225, 422] on div "k [EMAIL_ADDRESS][DOMAIN_NAME] Ваш заказ поступит в магазин ближе к вечеру [DAT…" at bounding box center [193, 385] width 240 height 73
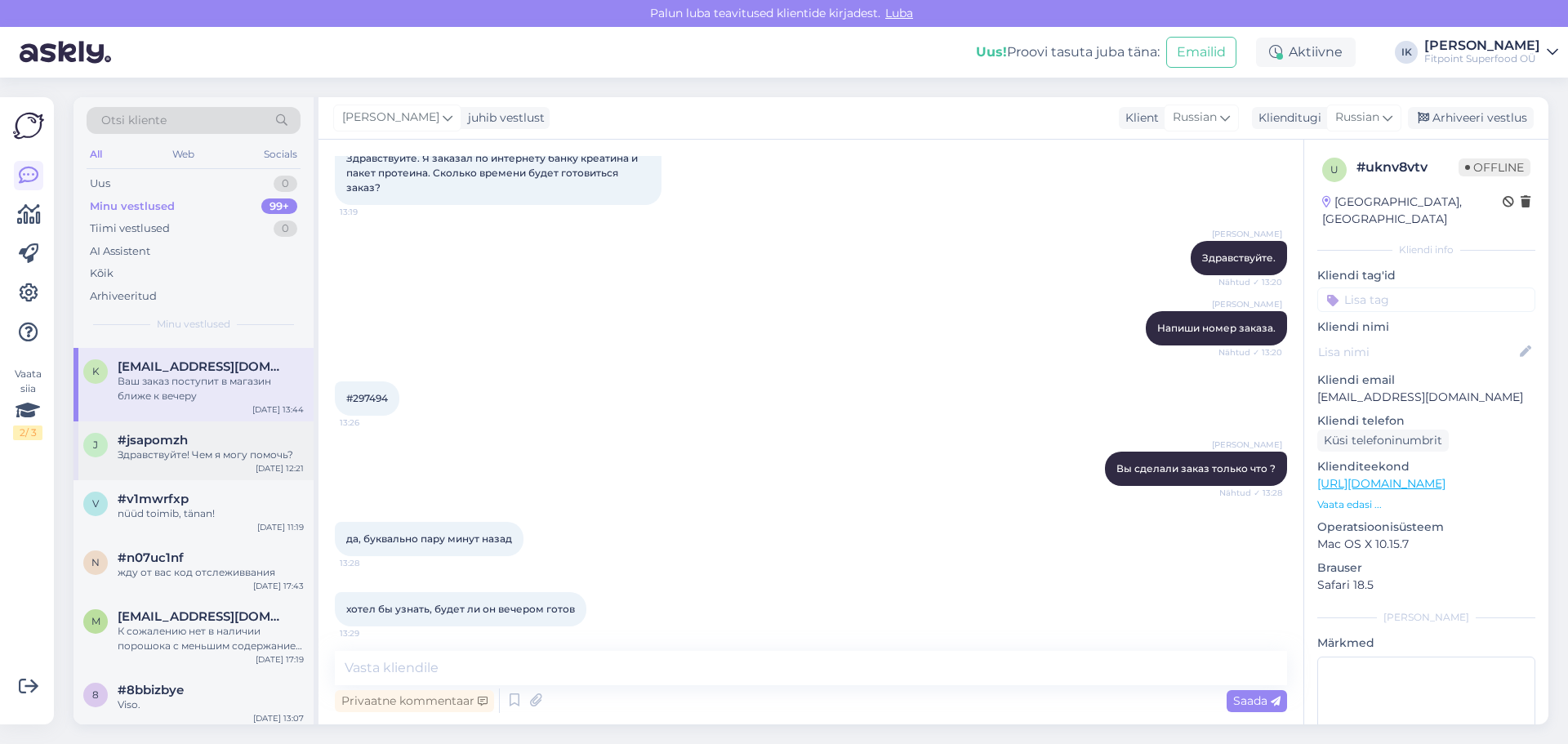
scroll to position [1389, 0]
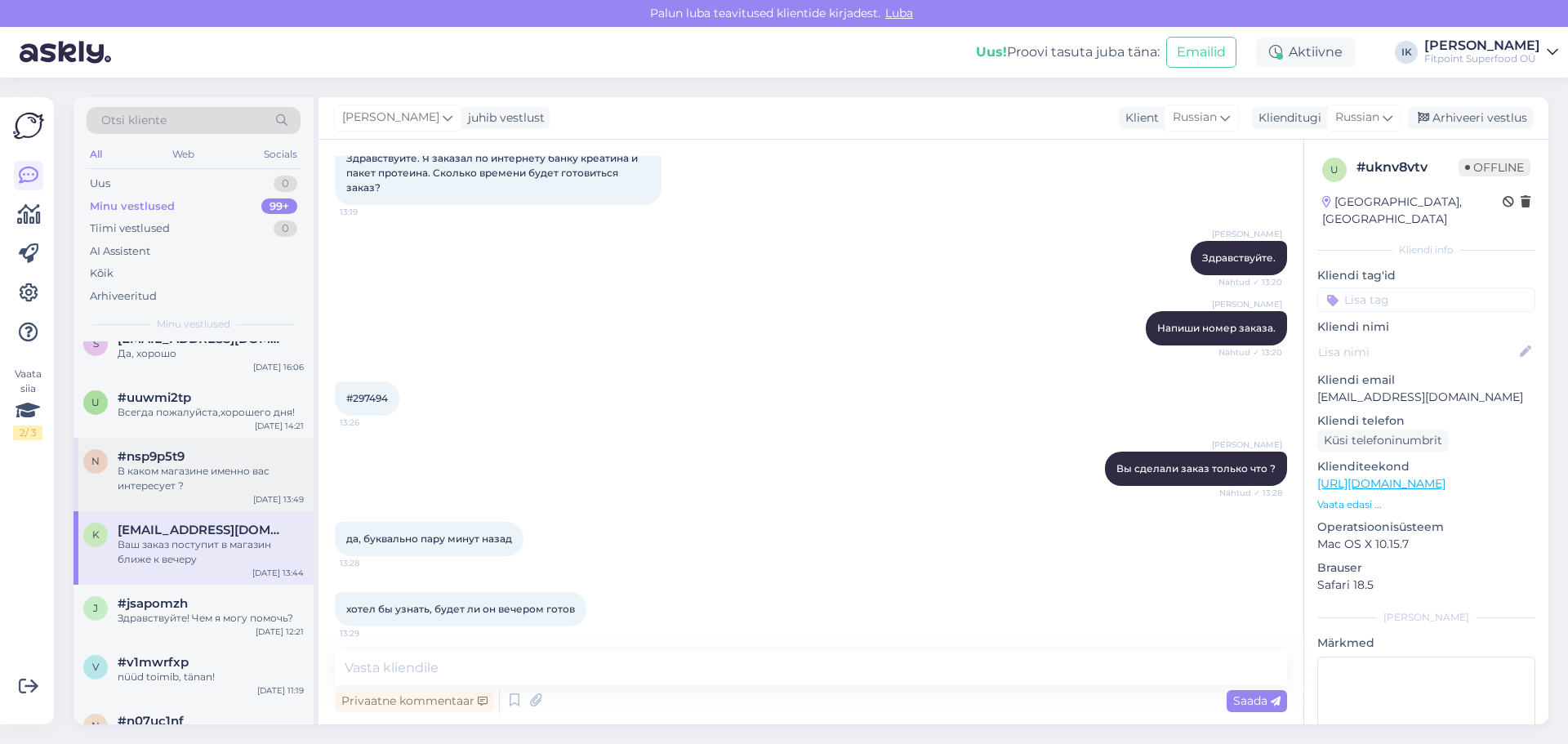
click at [212, 493] on div "В каком магазине именно вас интересует ?" at bounding box center [211, 478] width 187 height 29
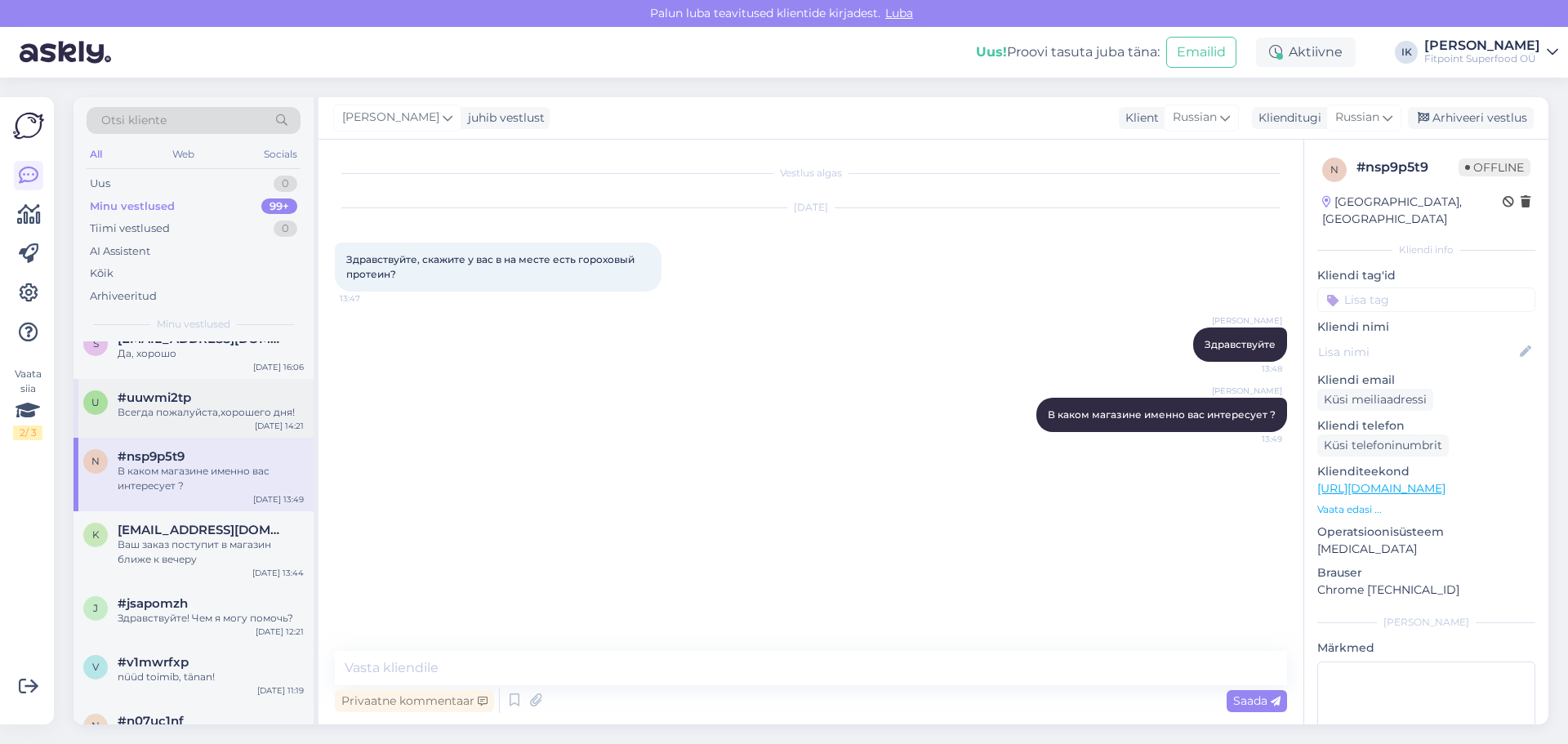
click at [195, 405] on div "#uuwmi2tp" at bounding box center [211, 397] width 187 height 14
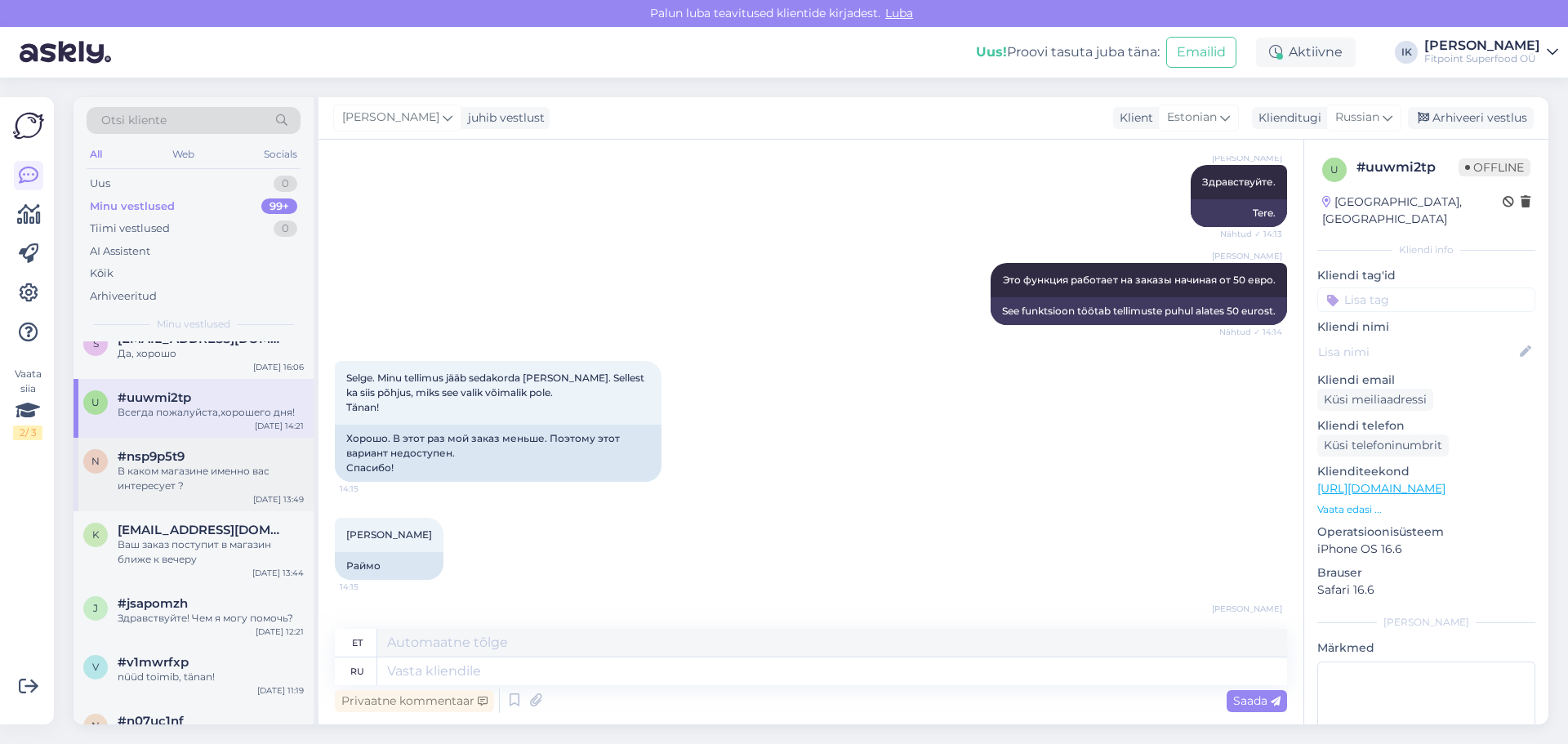
scroll to position [1307, 0]
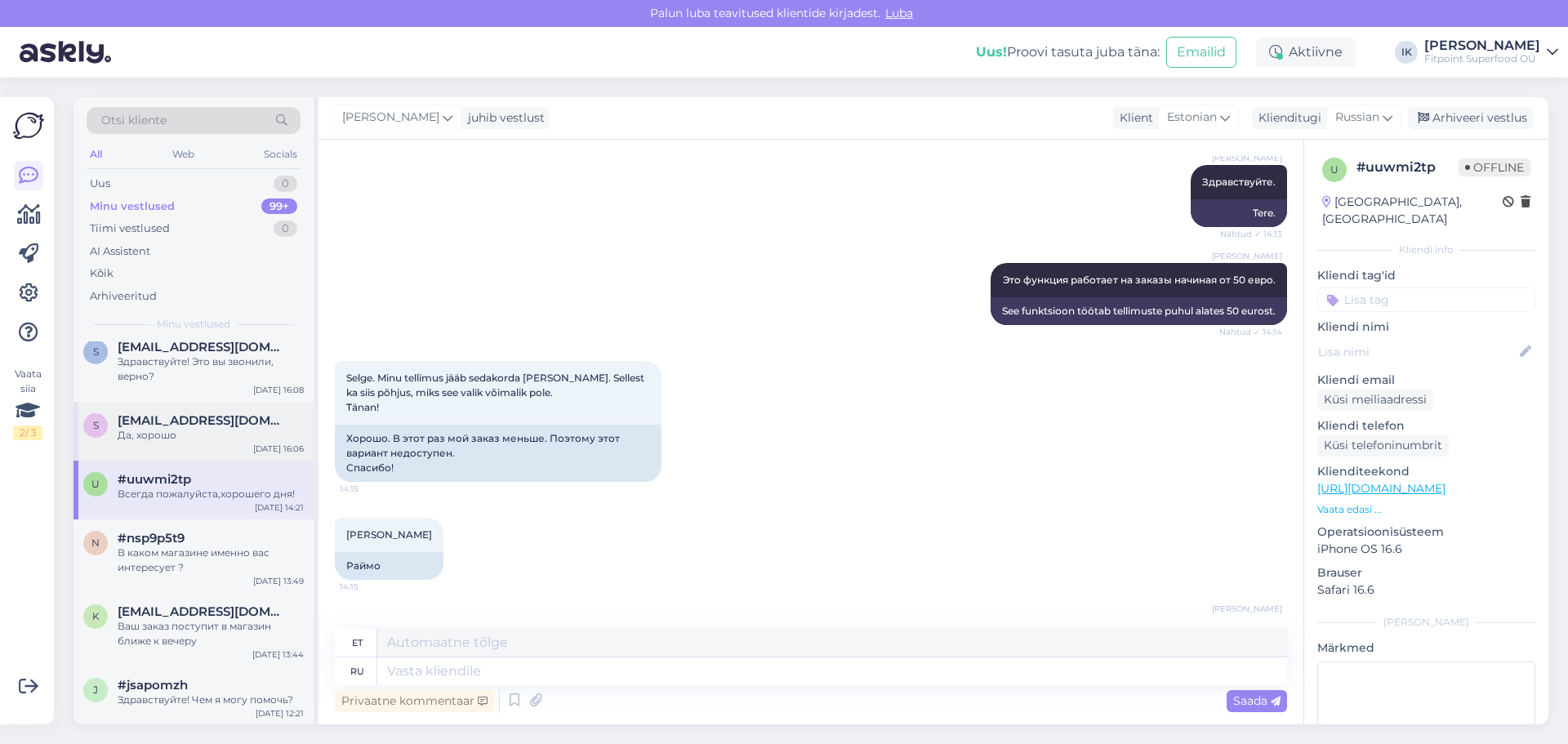
click at [213, 443] on div "Да, хорошо" at bounding box center [211, 435] width 187 height 14
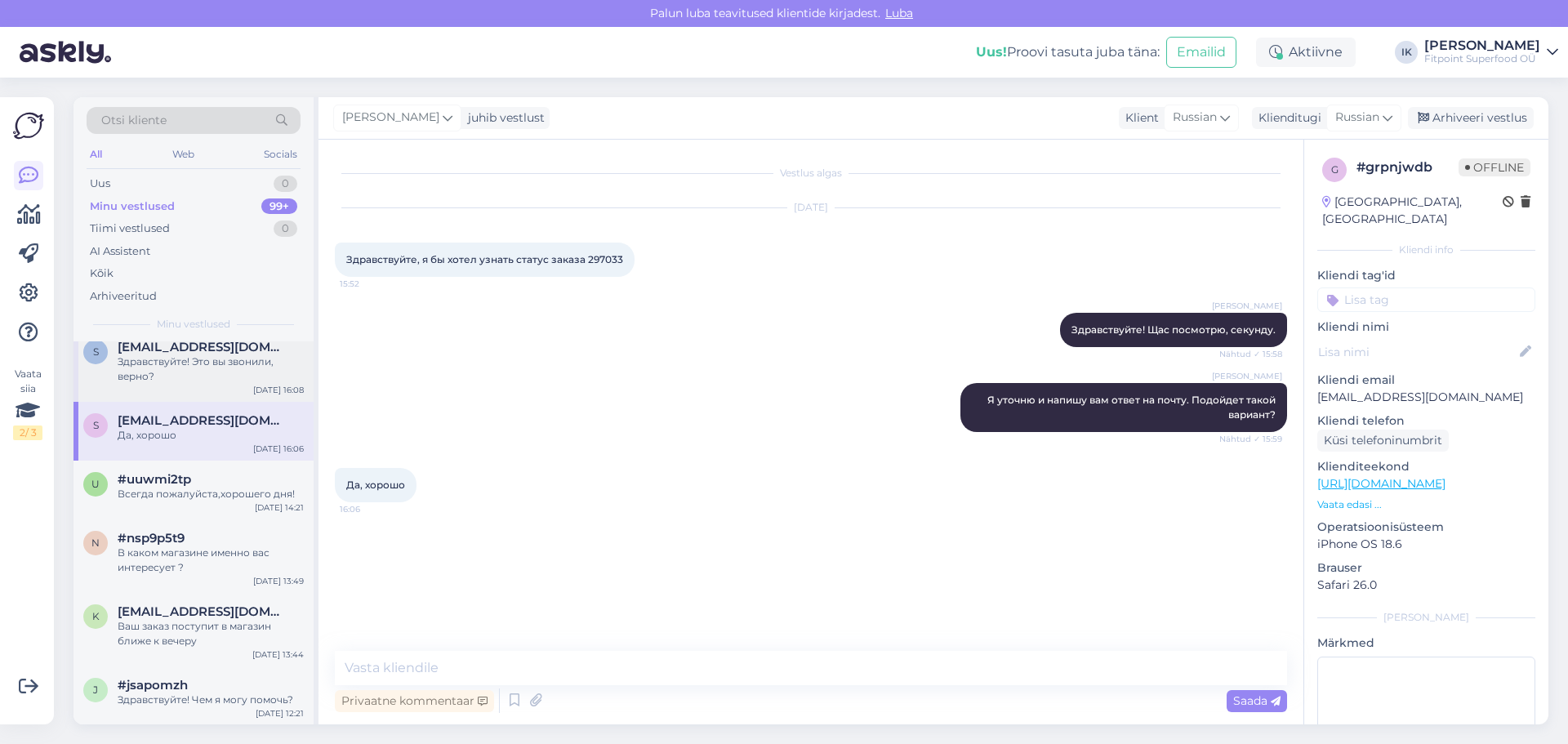
click at [230, 384] on div "Здравствуйте! Это вы звонили, верно?" at bounding box center [211, 369] width 187 height 29
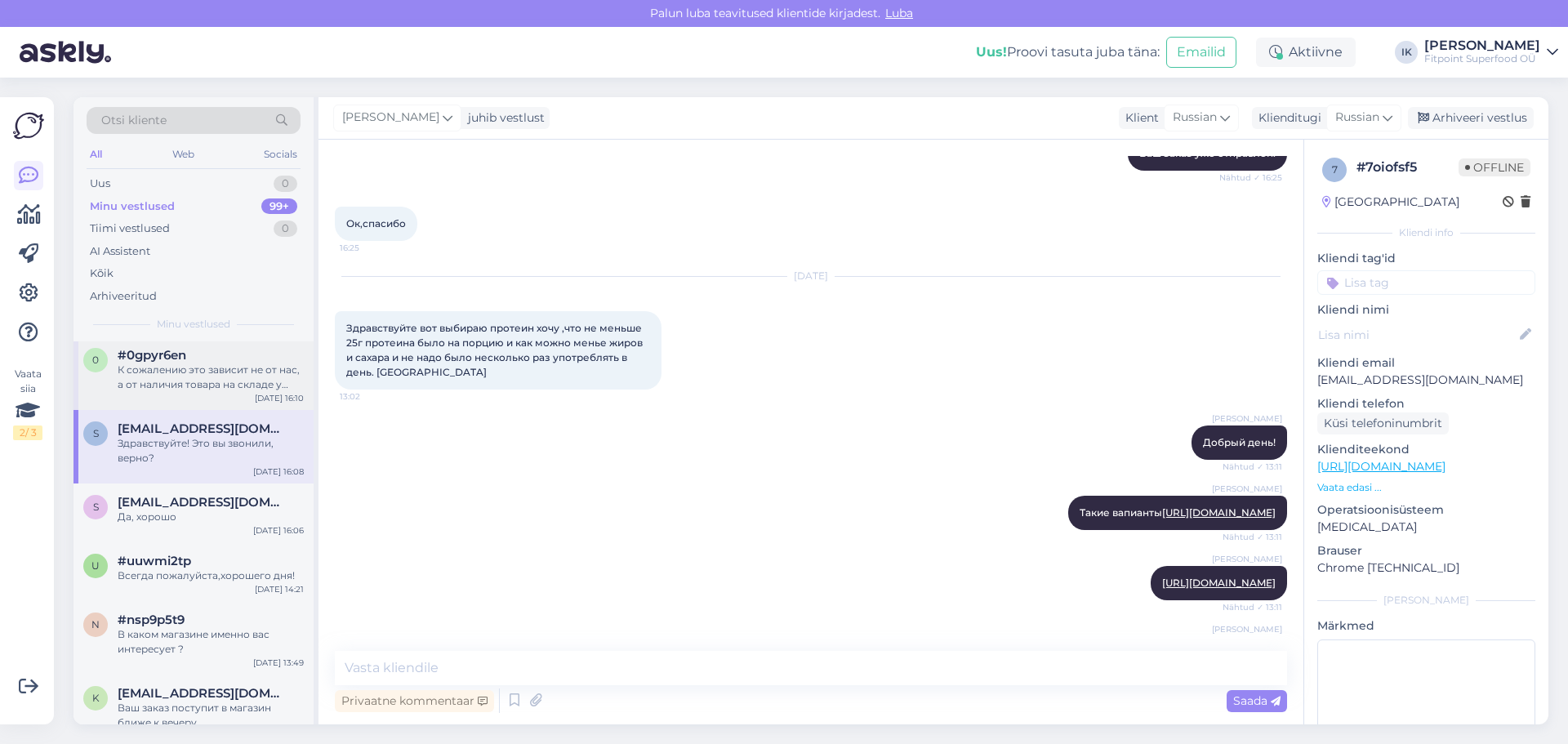
click at [188, 407] on div "0 #0gpyr6en К сожалению это зависит не от нас, а от наличия товара на складе у …" at bounding box center [193, 373] width 240 height 73
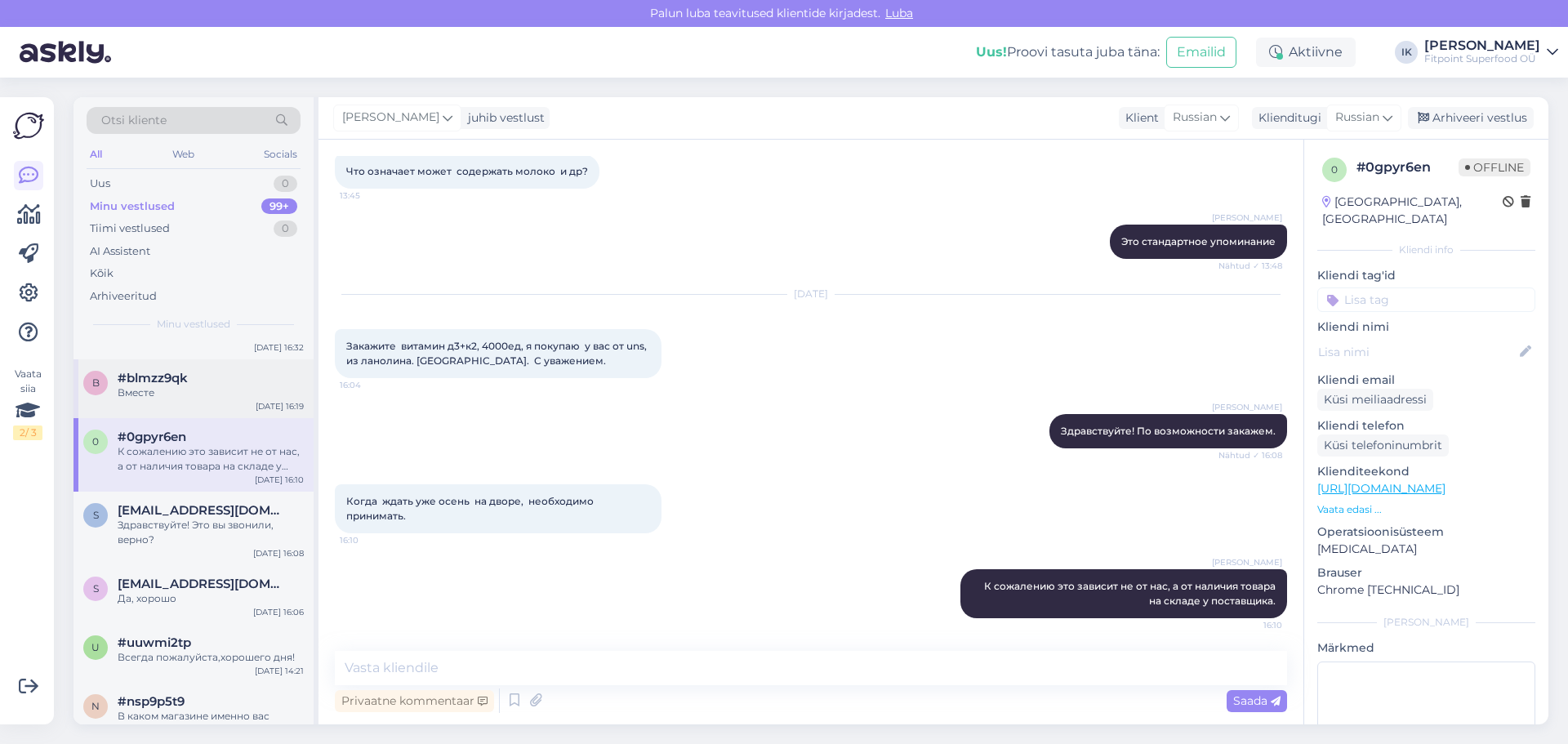
click at [174, 400] on div "Вместе" at bounding box center [211, 393] width 187 height 14
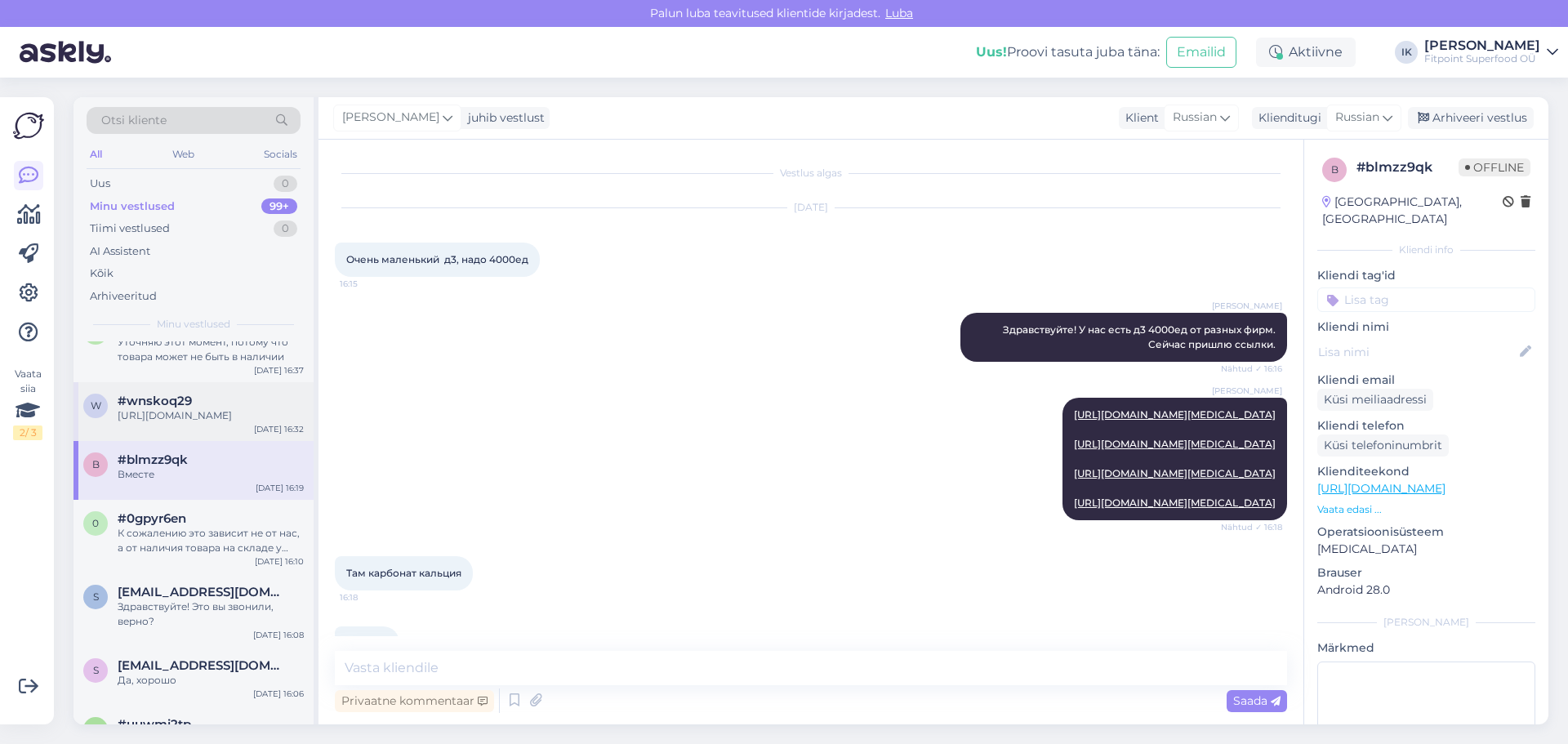
click at [194, 423] on div "[URL][DOMAIN_NAME]" at bounding box center [211, 415] width 187 height 14
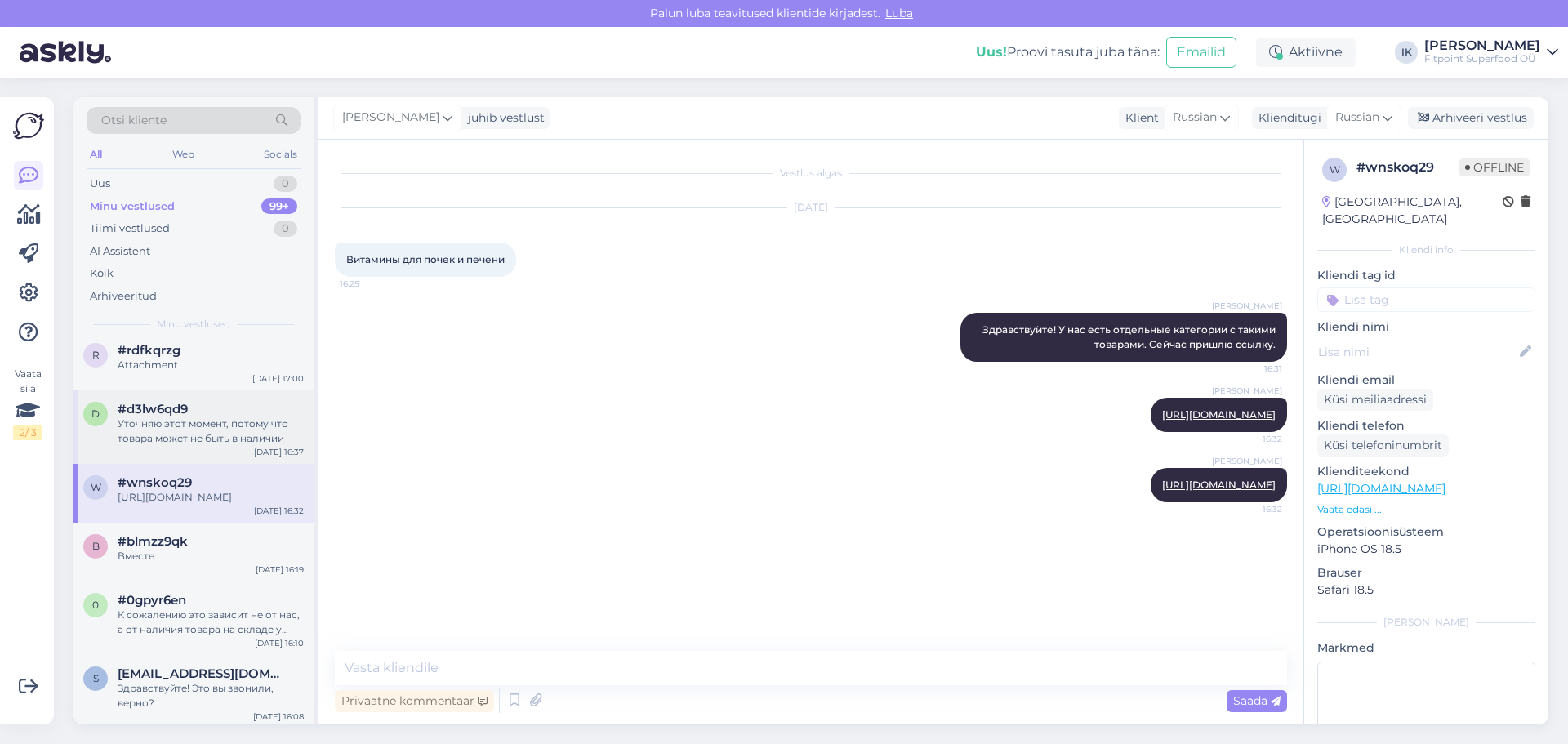
click at [188, 445] on div "Уточняю этот момент, потому что товара может не быть в наличии" at bounding box center [211, 431] width 187 height 29
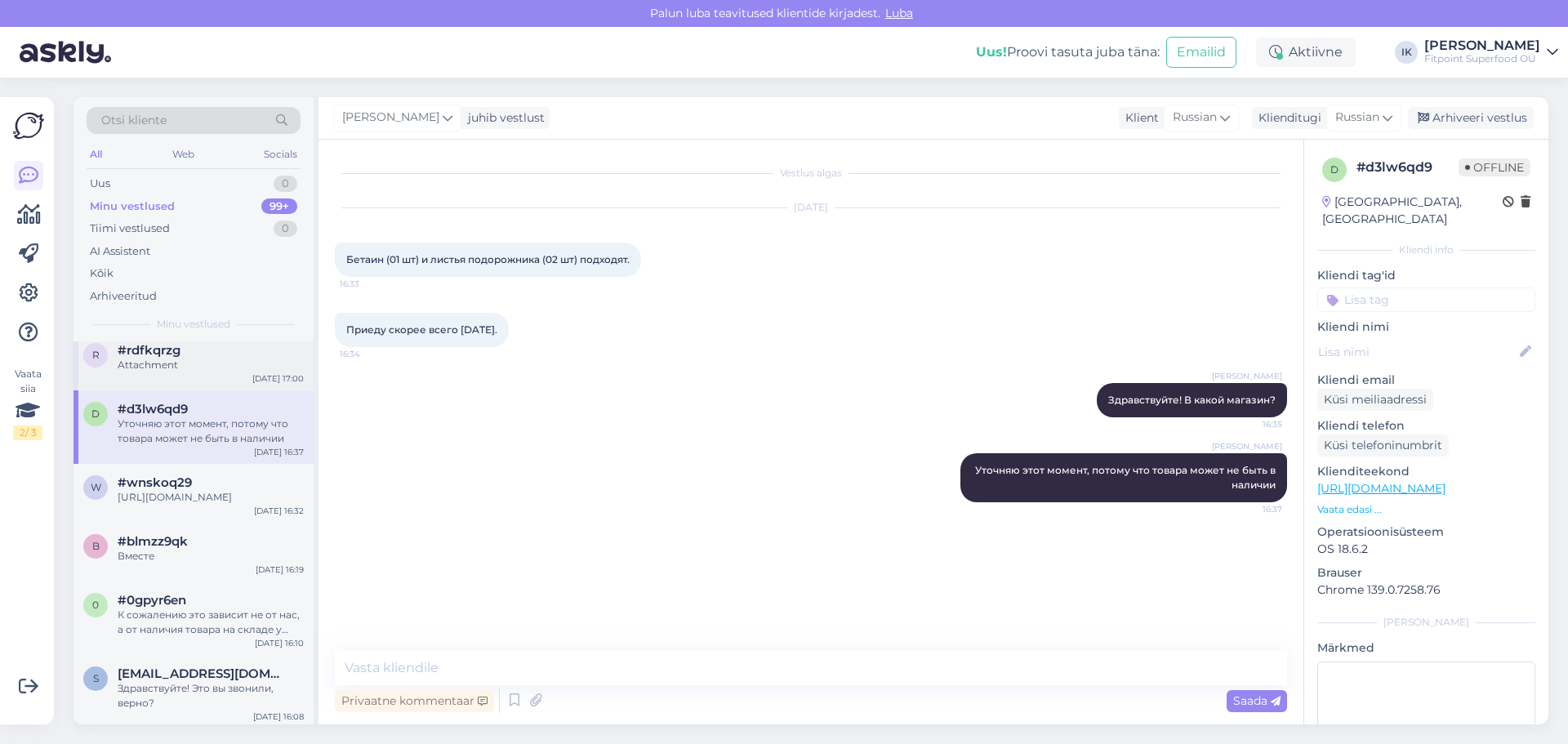
click at [193, 389] on div "r #rdfkqrzg Attachment [DATE] 17:00" at bounding box center [193, 361] width 240 height 59
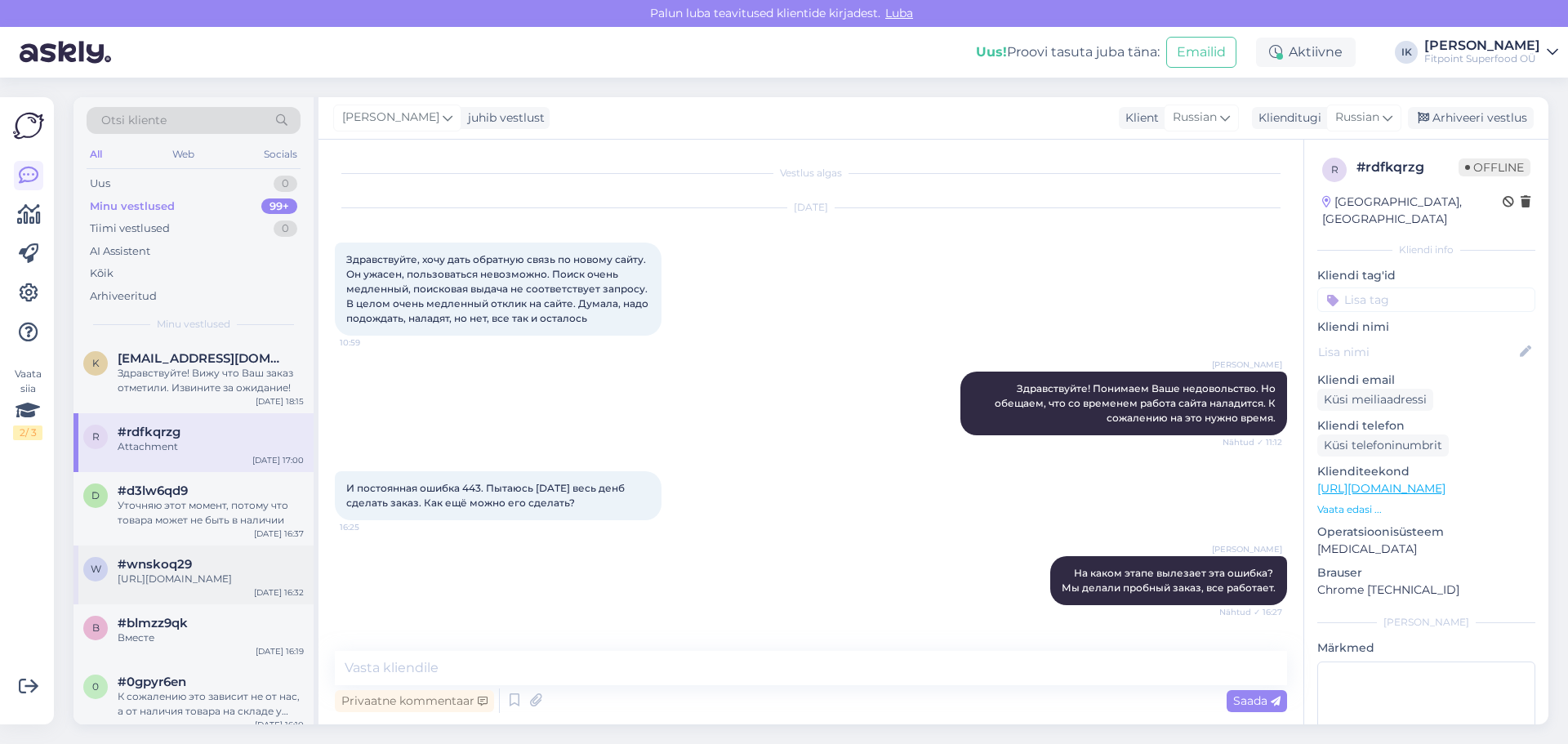
click at [204, 587] on div "[URL][DOMAIN_NAME]" at bounding box center [211, 579] width 187 height 14
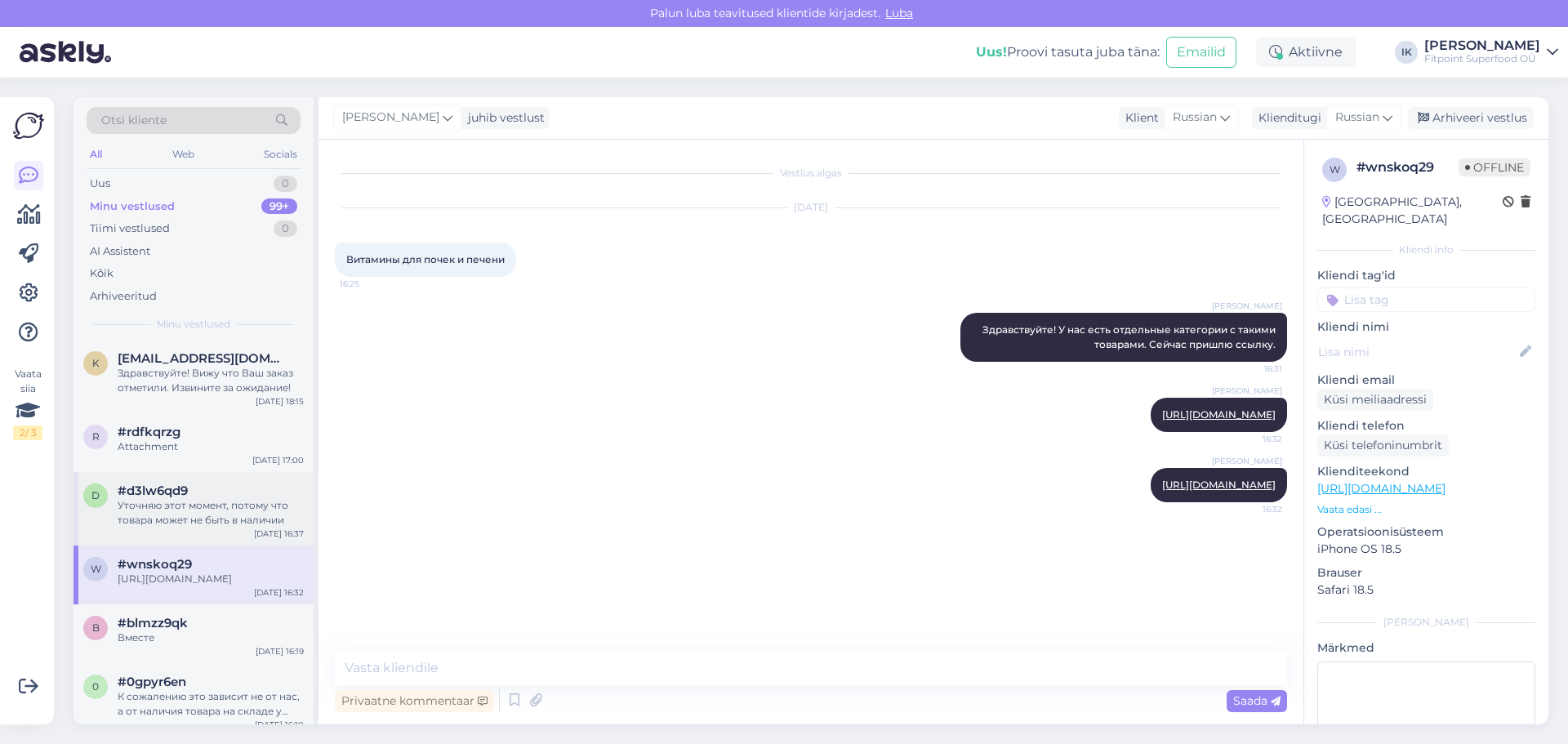
click at [221, 542] on div "d #d3lw6qd9 Уточняю этот момент, потому что товара может не быть в наличии [DAT…" at bounding box center [193, 509] width 240 height 73
